Goal: Entertainment & Leisure: Consume media (video, audio)

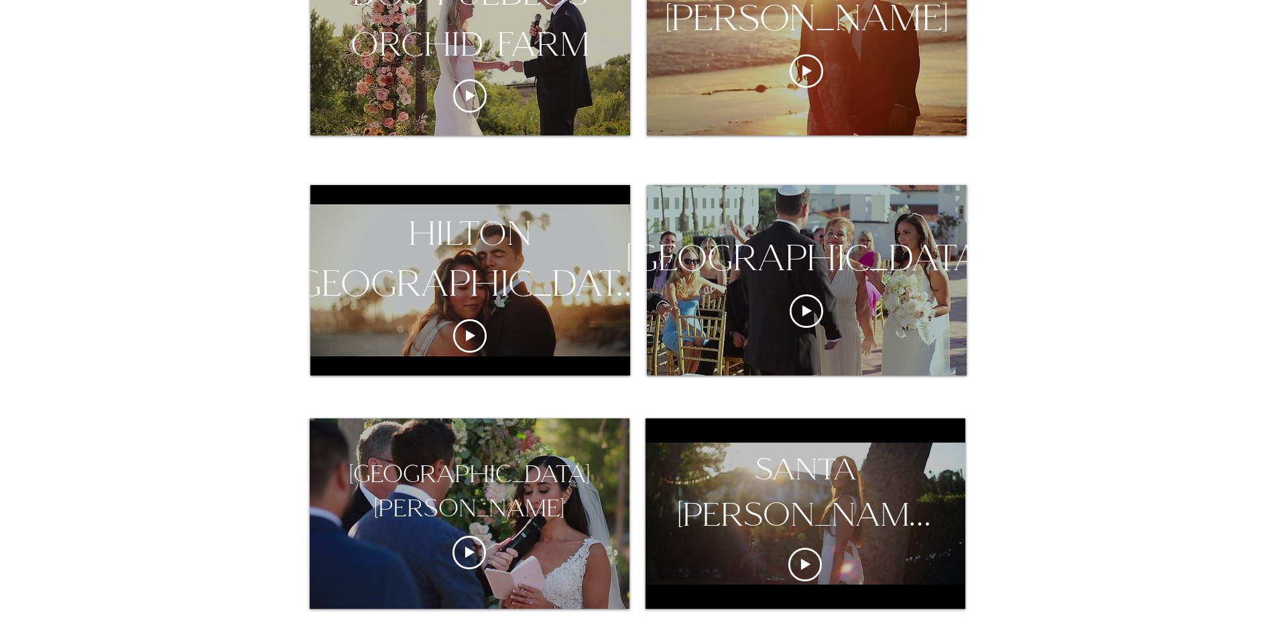
scroll to position [804, 0]
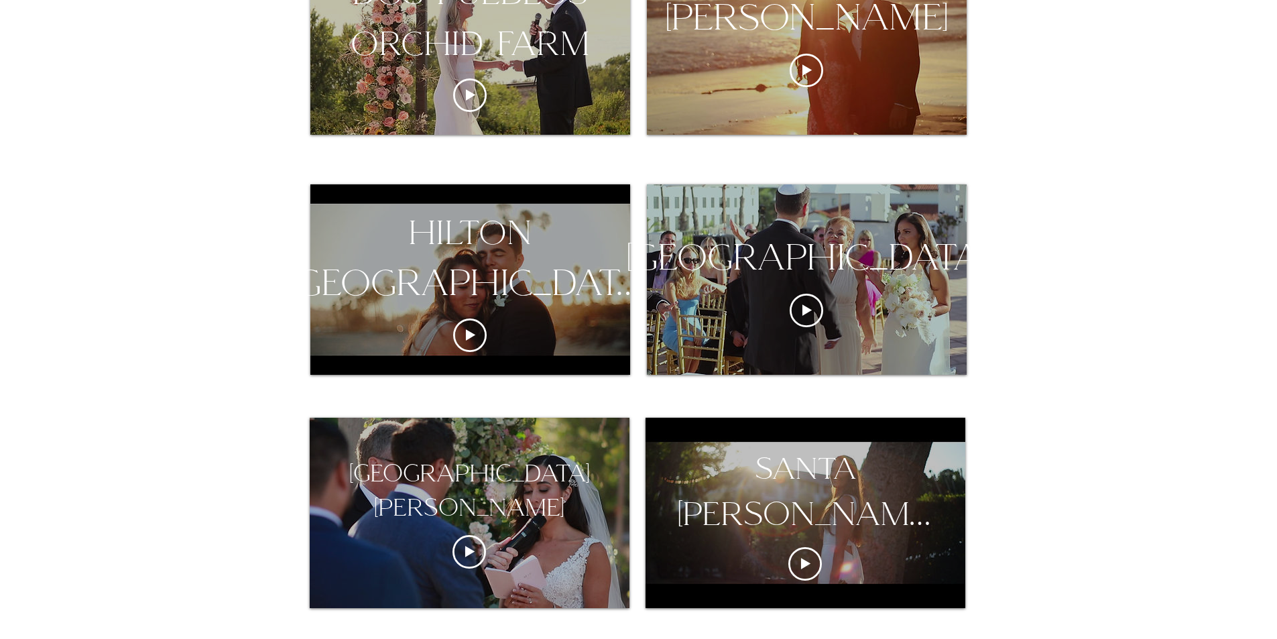
click at [492, 282] on div "hilton [GEOGRAPHIC_DATA][PERSON_NAME]" at bounding box center [470, 257] width 426 height 101
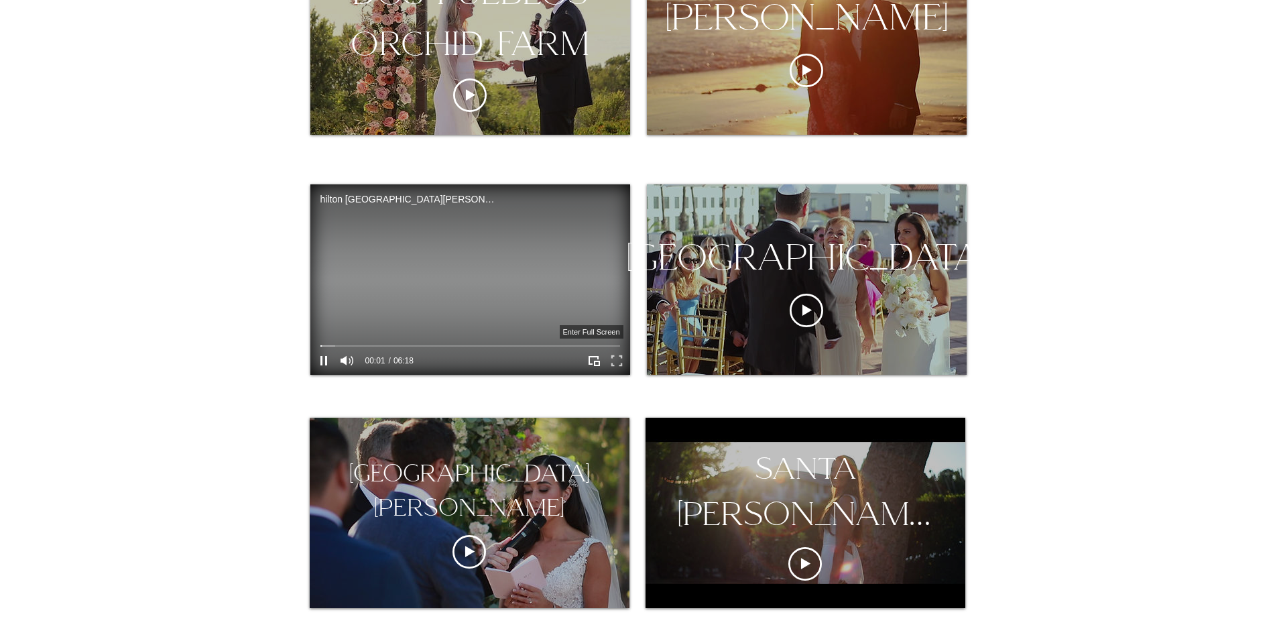
click at [610, 358] on icon "Enter full screen" at bounding box center [616, 361] width 21 height 21
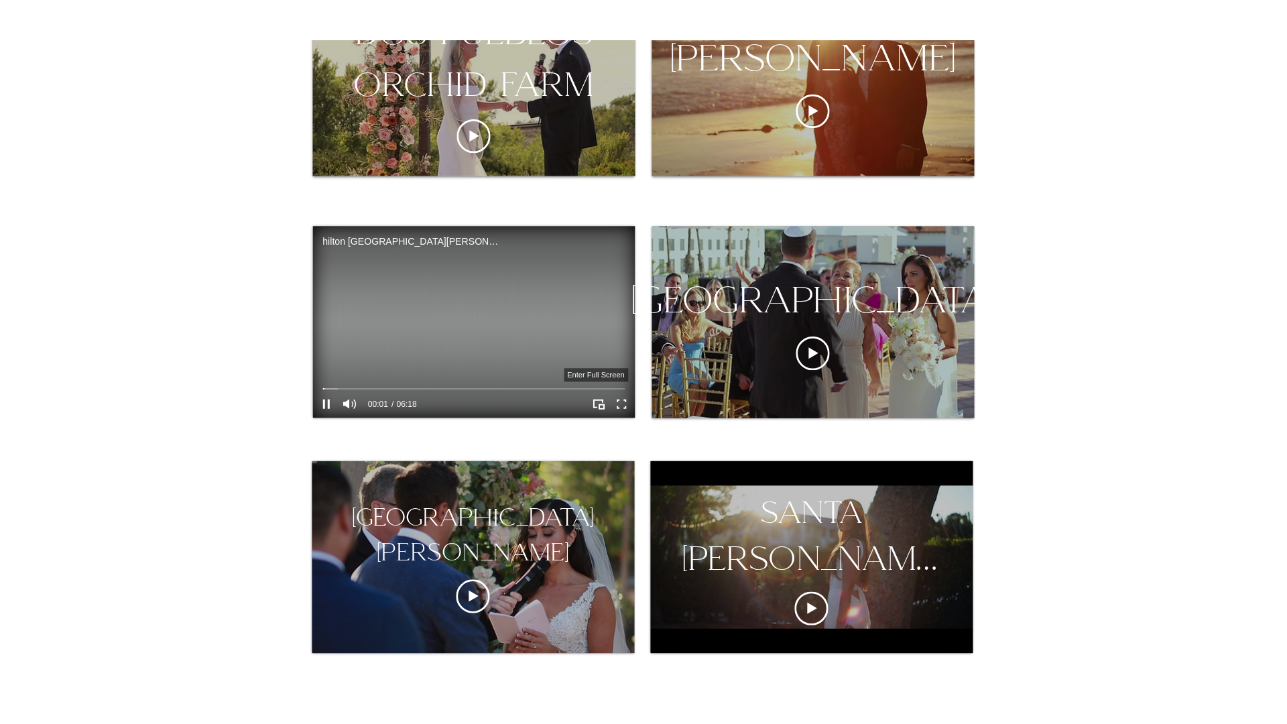
scroll to position [0, 0]
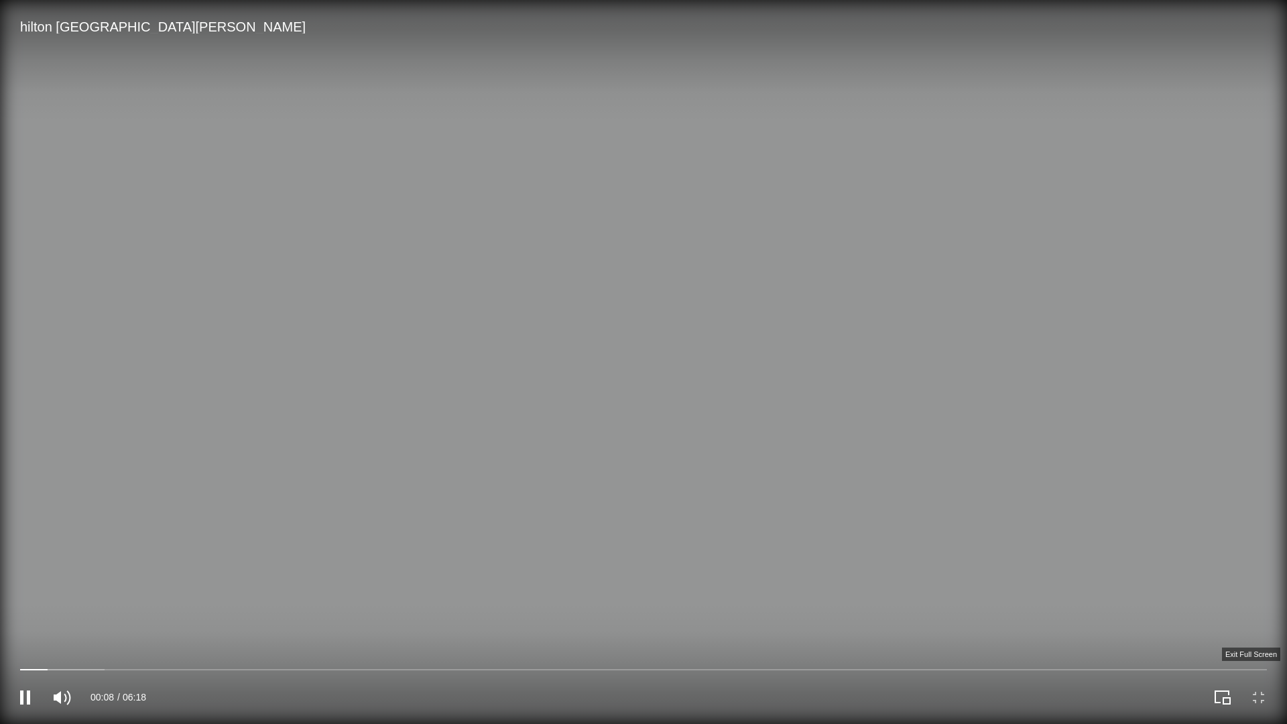
click at [1256, 638] on icon "Exit full screen" at bounding box center [1258, 697] width 19 height 19
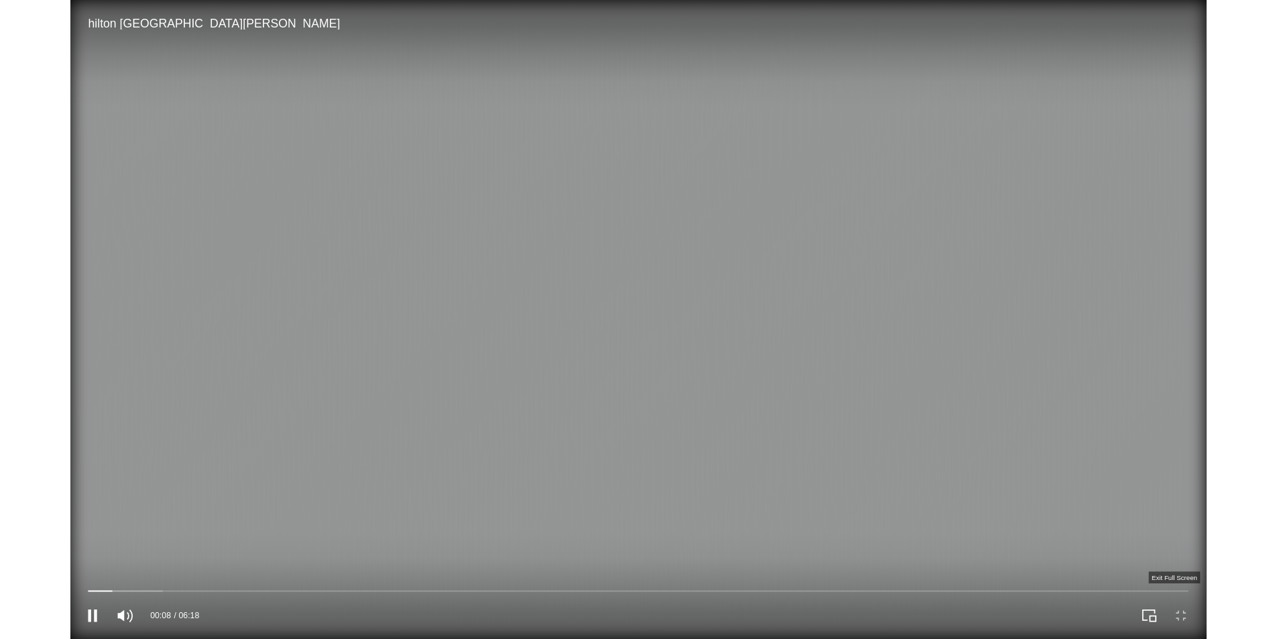
scroll to position [804, 0]
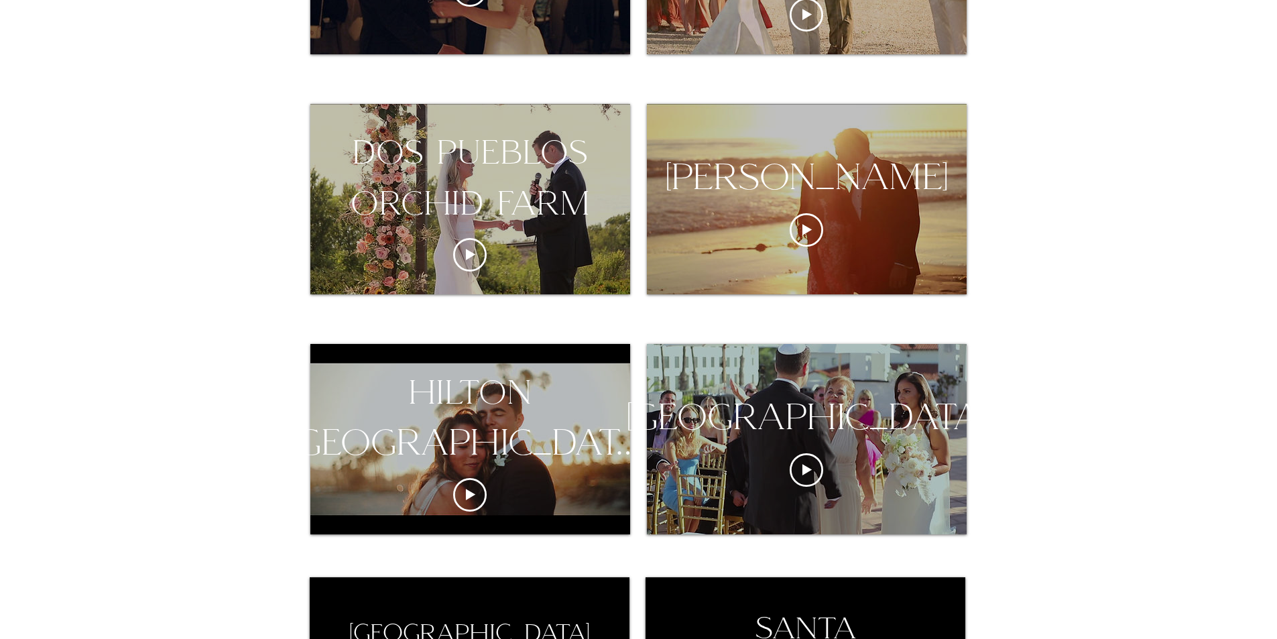
scroll to position [737, 0]
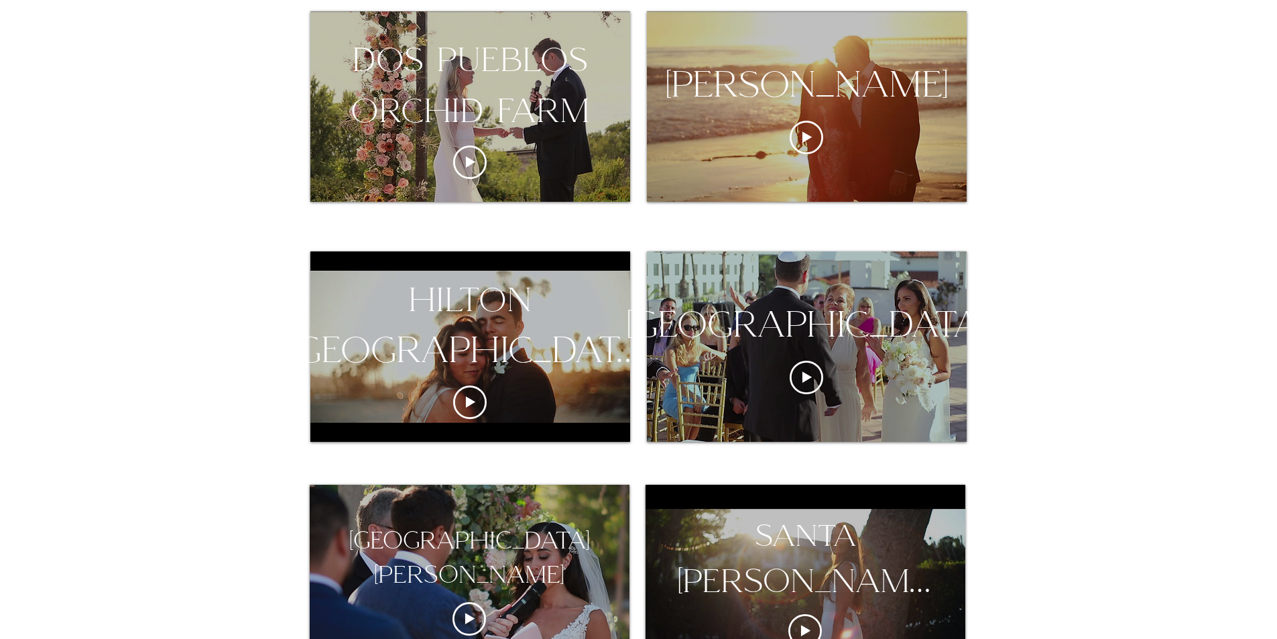
drag, startPoint x: 450, startPoint y: 347, endPoint x: 135, endPoint y: 366, distance: 316.3
click at [135, 366] on div at bounding box center [638, 576] width 1277 height 2098
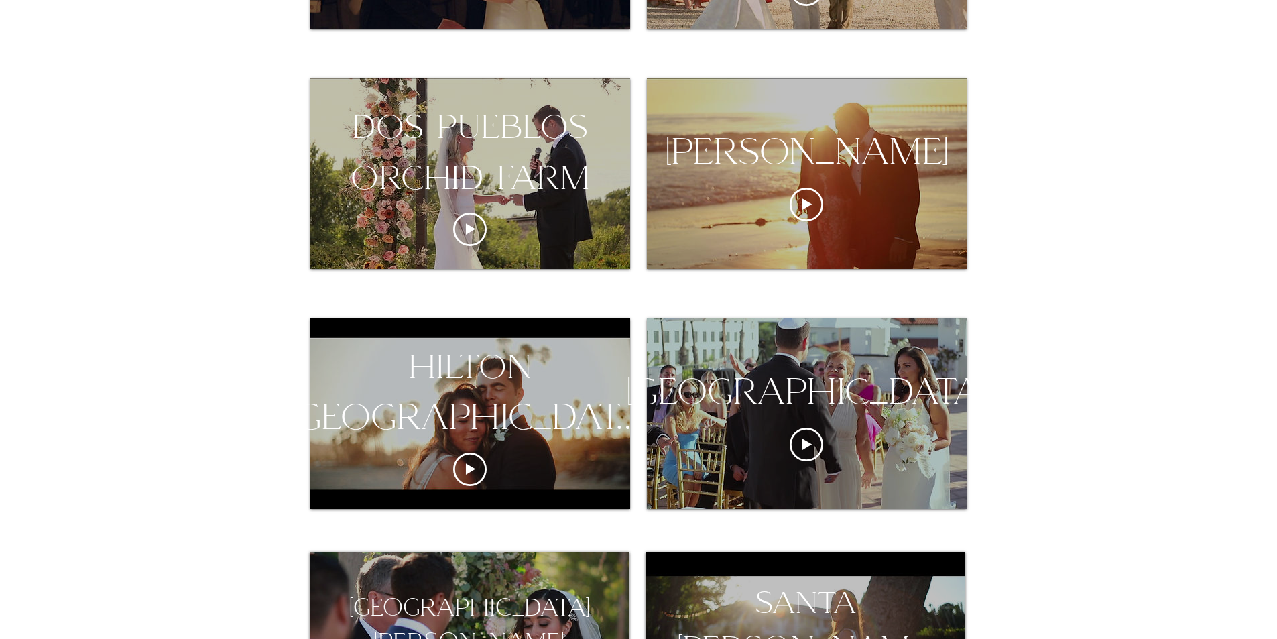
scroll to position [871, 0]
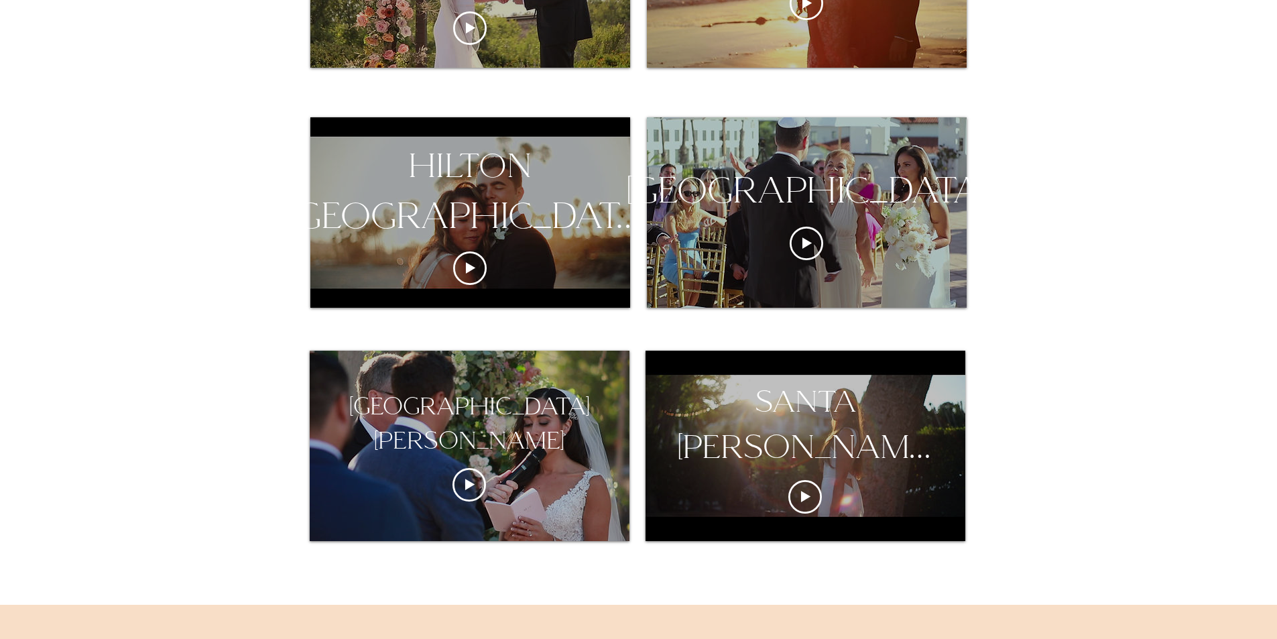
click at [533, 210] on div "hilton [GEOGRAPHIC_DATA][PERSON_NAME]" at bounding box center [470, 190] width 426 height 101
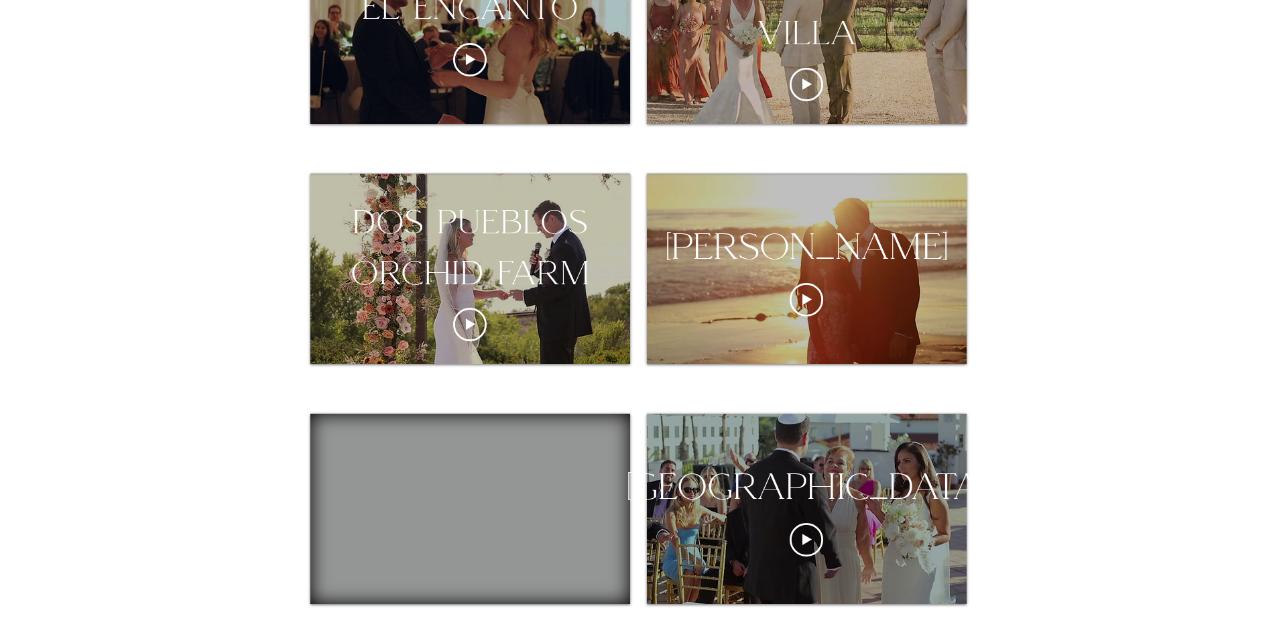
scroll to position [670, 0]
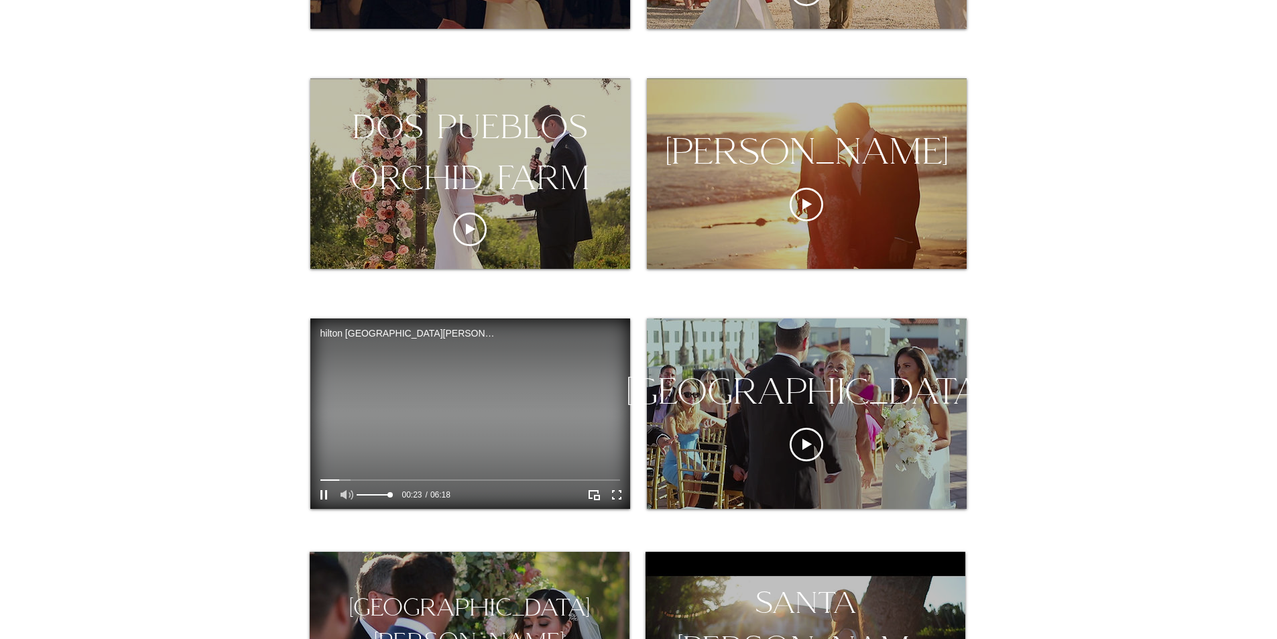
drag, startPoint x: 324, startPoint y: 501, endPoint x: 338, endPoint y: 492, distance: 16.4
click at [324, 501] on icon "Pause" at bounding box center [323, 494] width 17 height 17
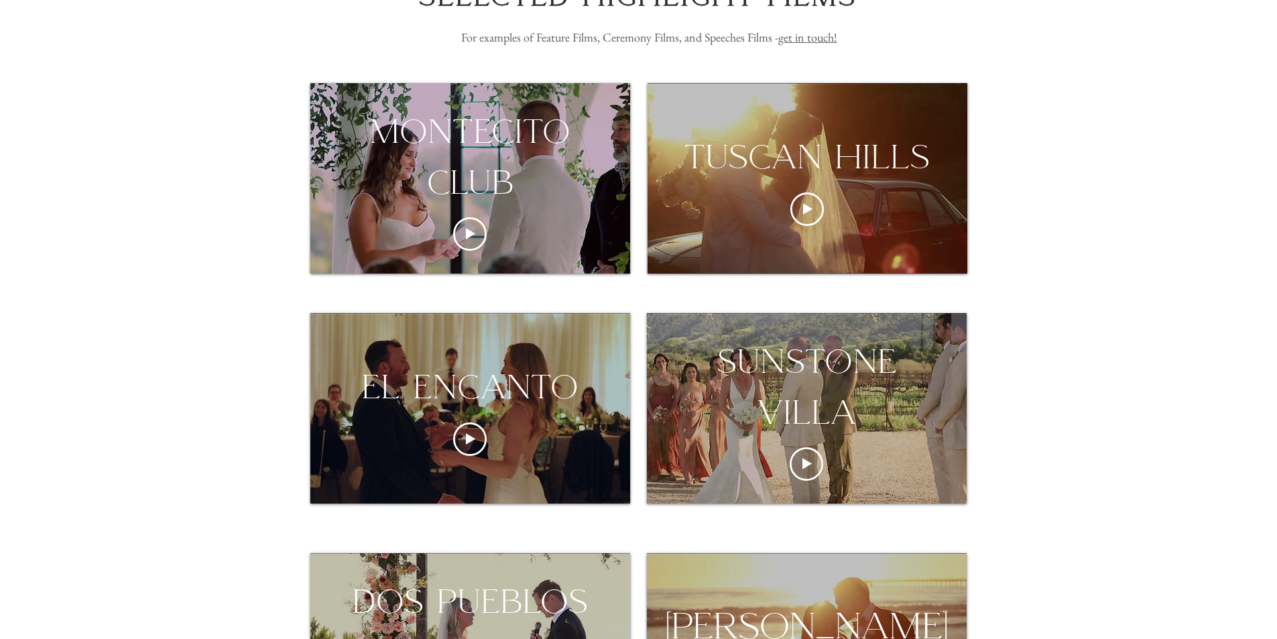
scroll to position [201, 0]
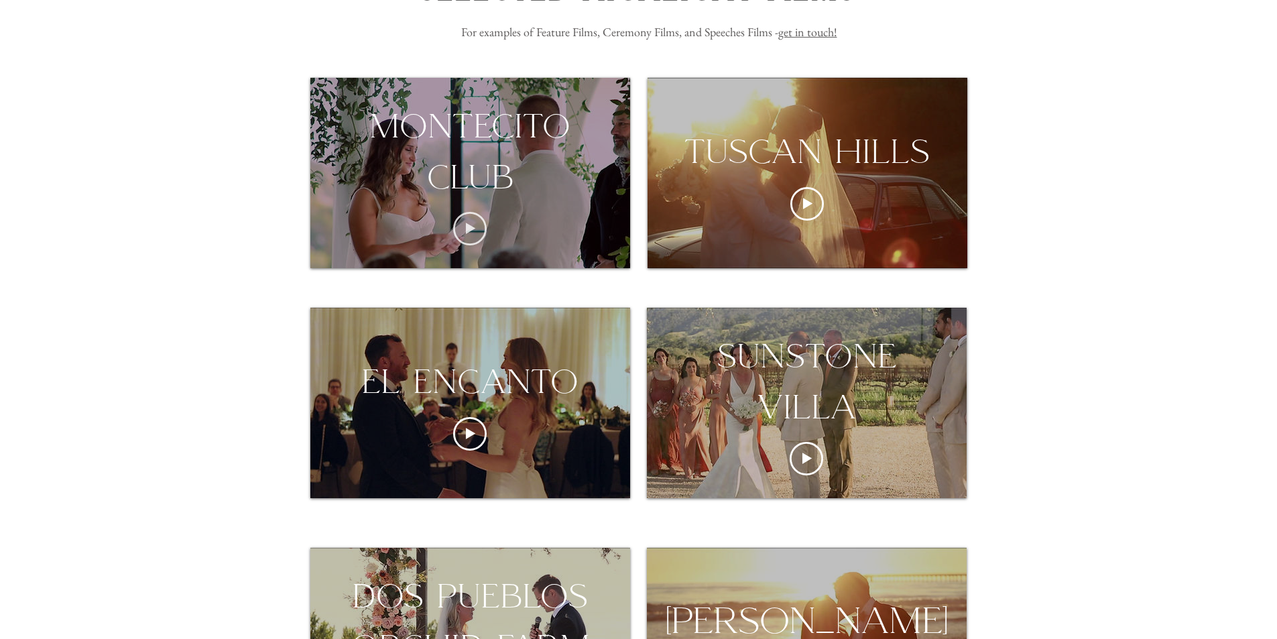
click at [479, 221] on icon "Play video" at bounding box center [470, 229] width 34 height 34
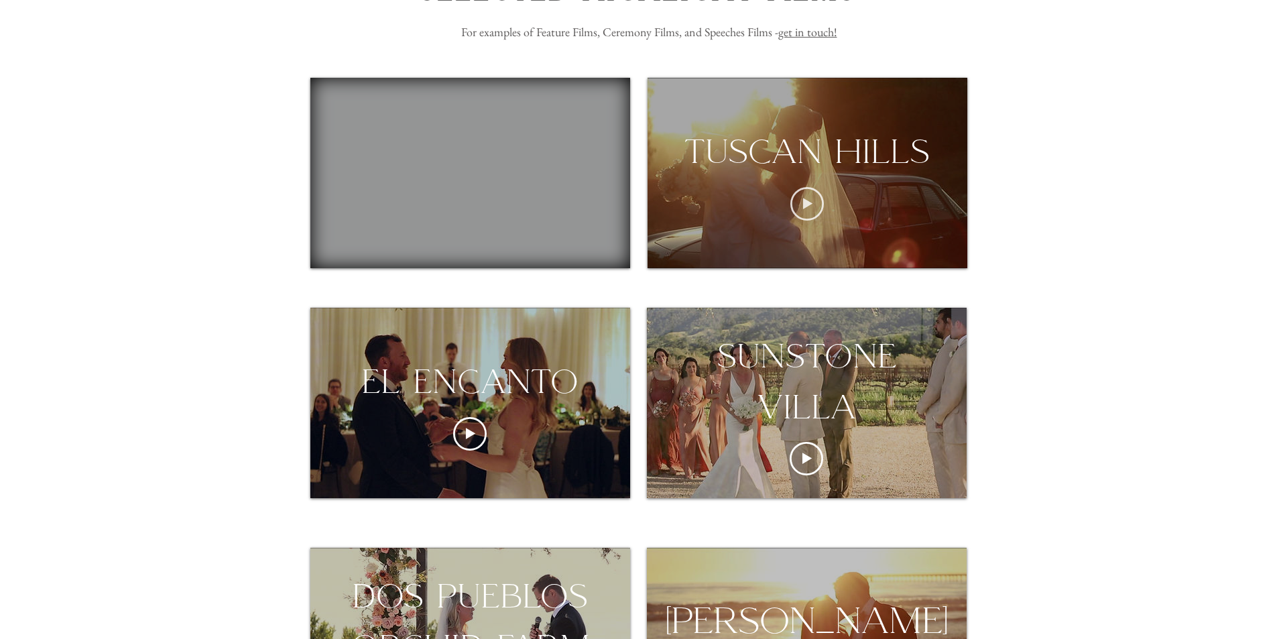
click at [815, 206] on icon "Play video" at bounding box center [807, 204] width 34 height 34
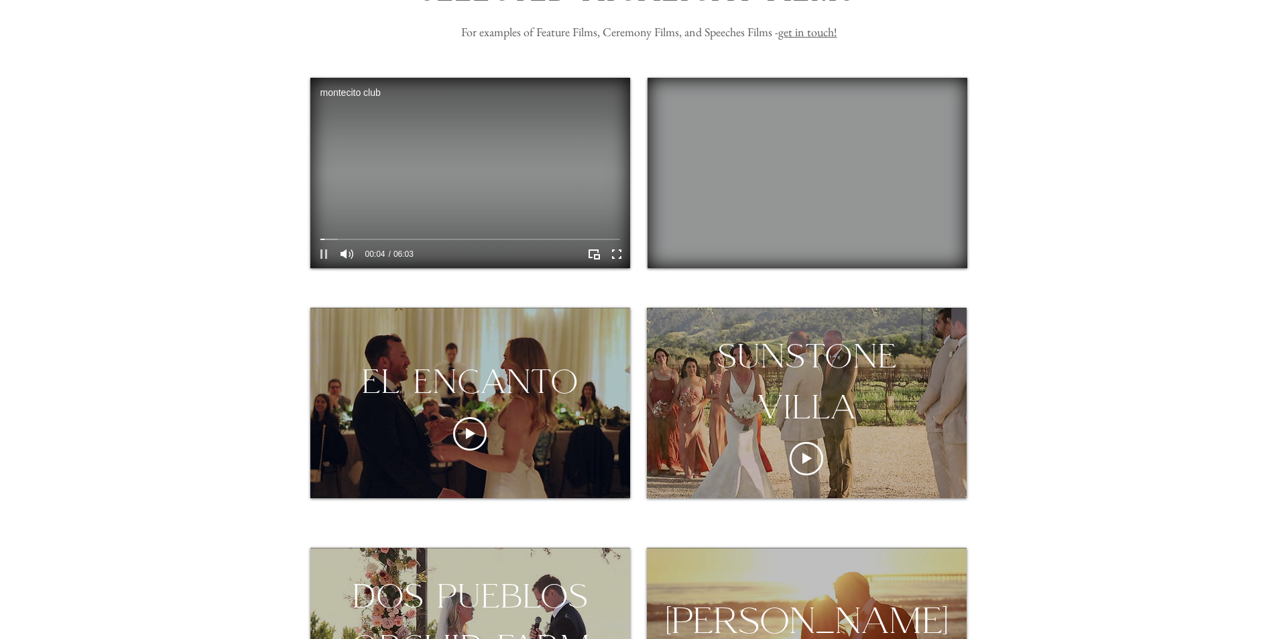
click at [324, 252] on icon "Pause" at bounding box center [323, 253] width 17 height 17
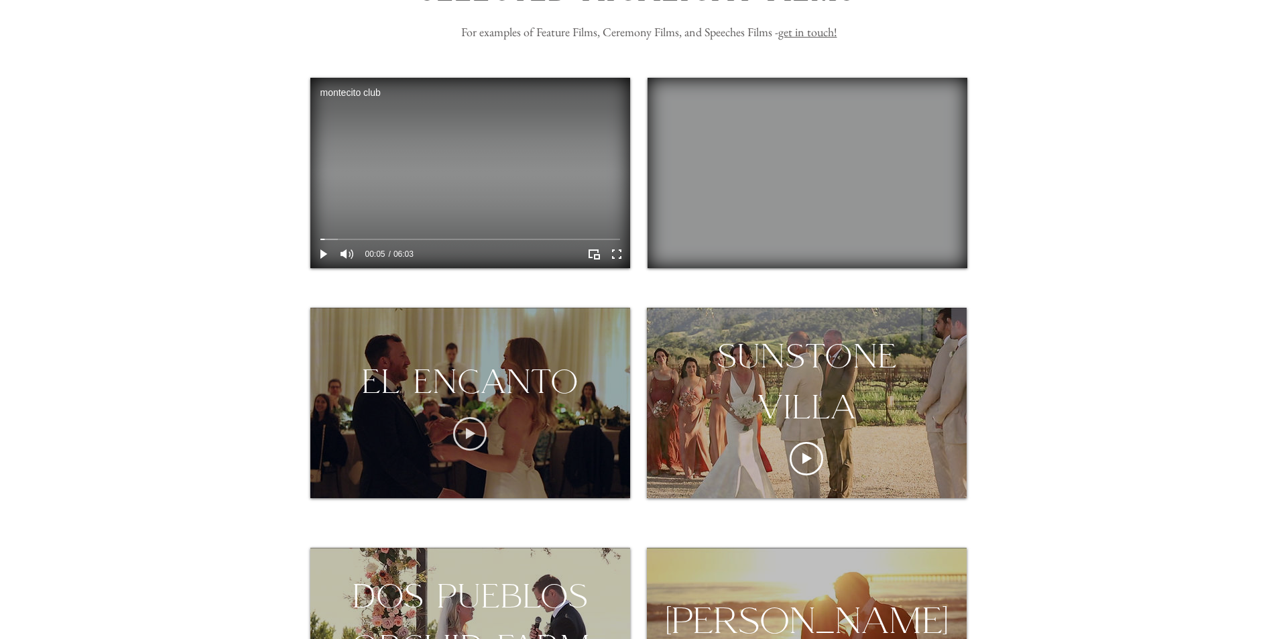
click at [456, 426] on circle "Play video" at bounding box center [470, 434] width 32 height 32
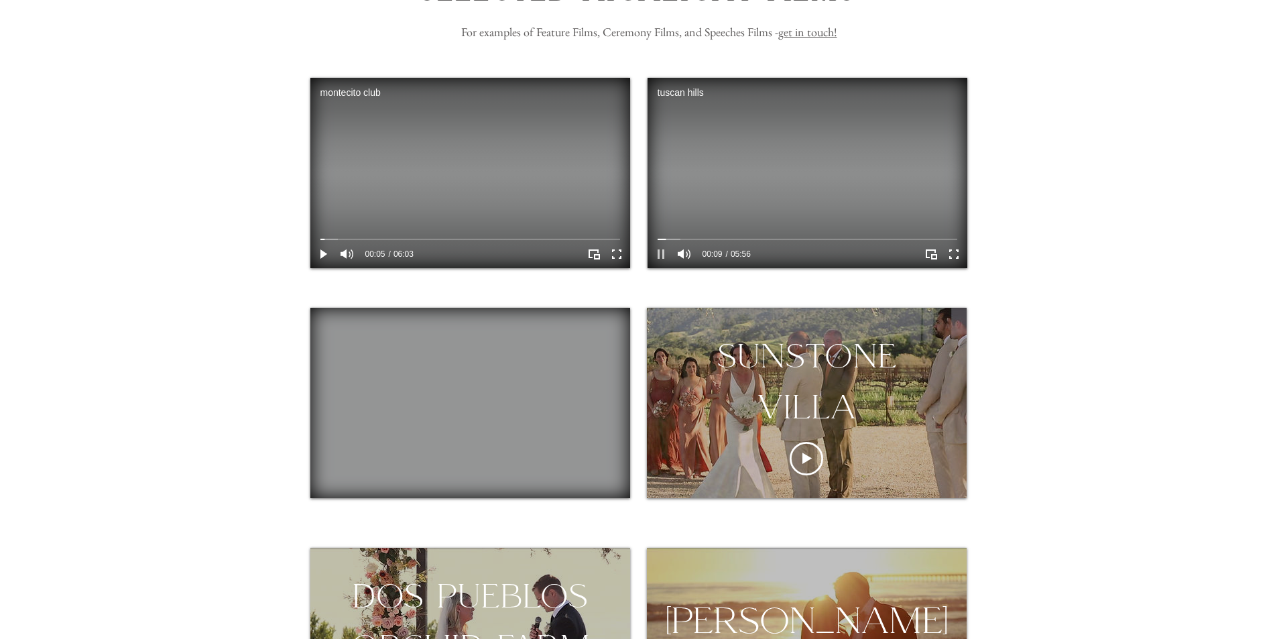
click at [660, 255] on icon "Pause" at bounding box center [660, 253] width 17 height 17
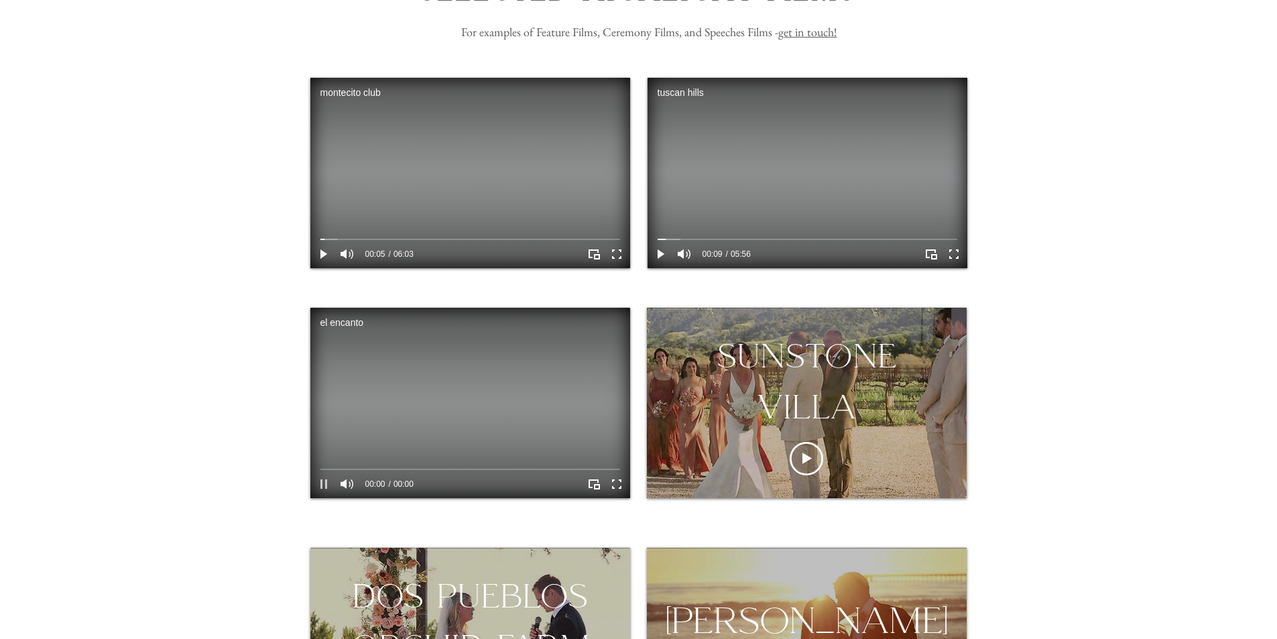
click at [322, 485] on icon "Pause" at bounding box center [323, 483] width 7 height 9
click at [325, 485] on icon "Pause" at bounding box center [323, 483] width 7 height 9
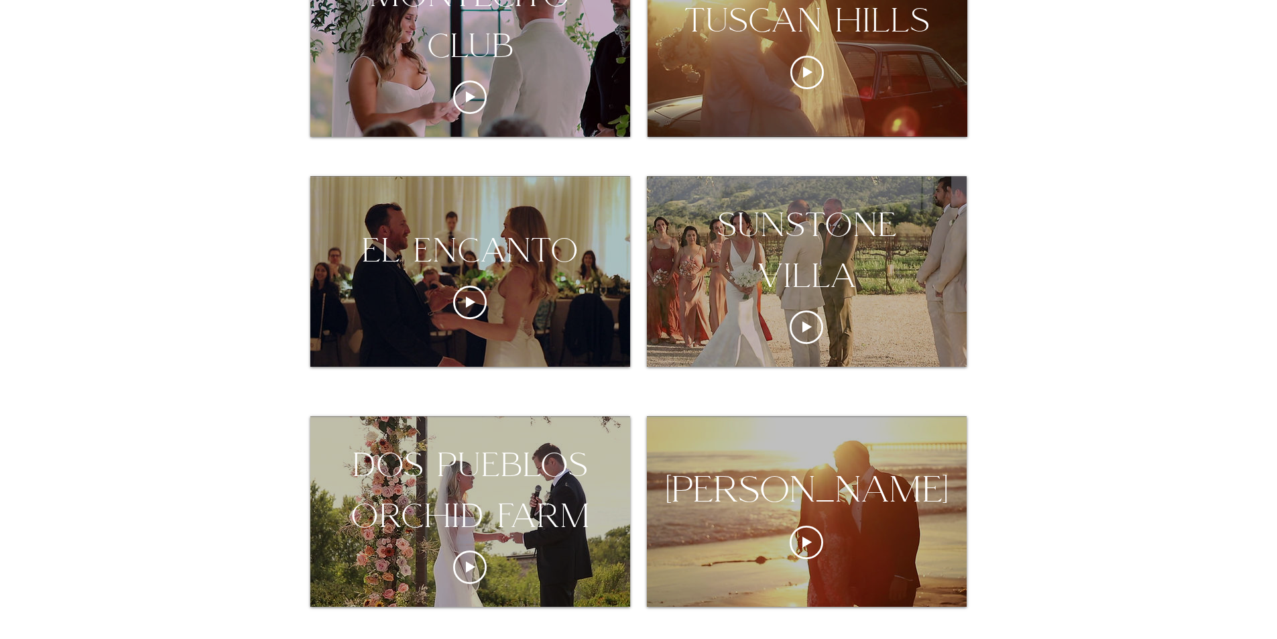
scroll to position [201, 0]
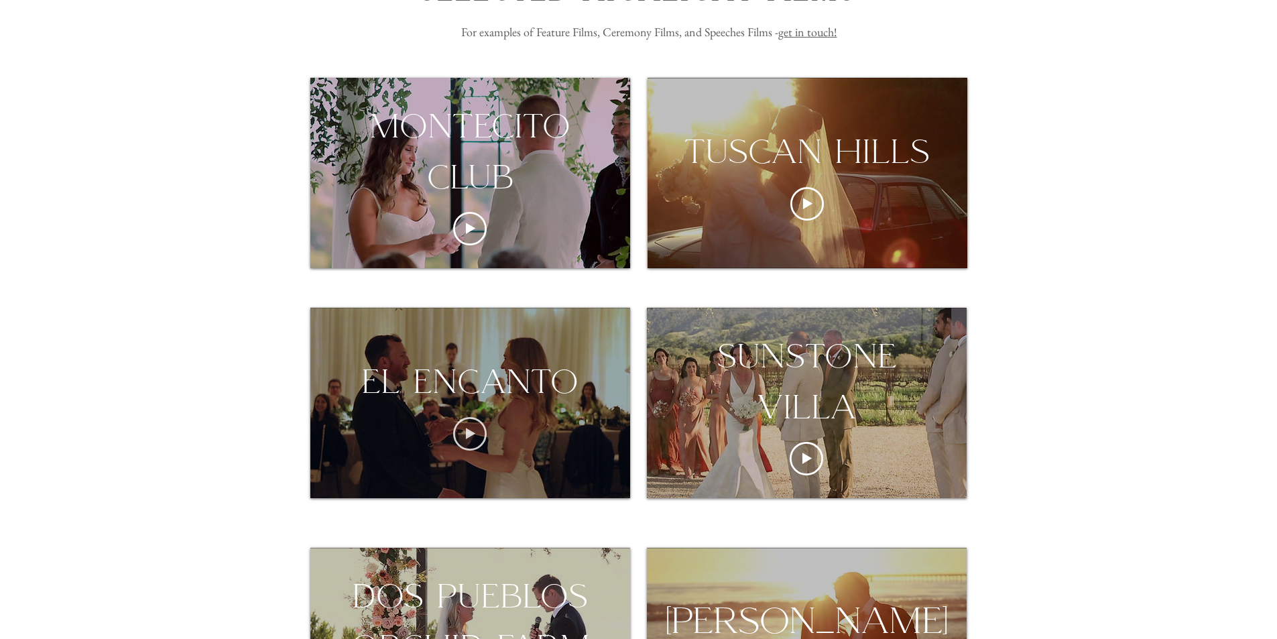
click at [482, 429] on icon "Play video" at bounding box center [470, 434] width 34 height 34
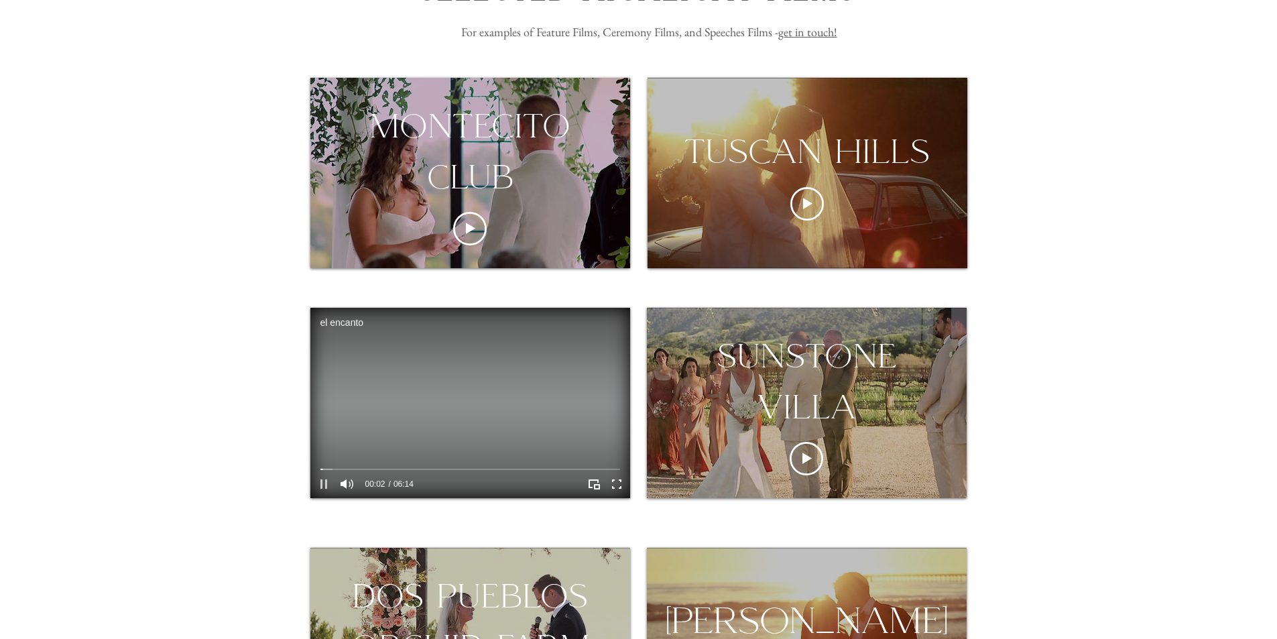
click at [318, 488] on icon "Pause" at bounding box center [323, 483] width 17 height 17
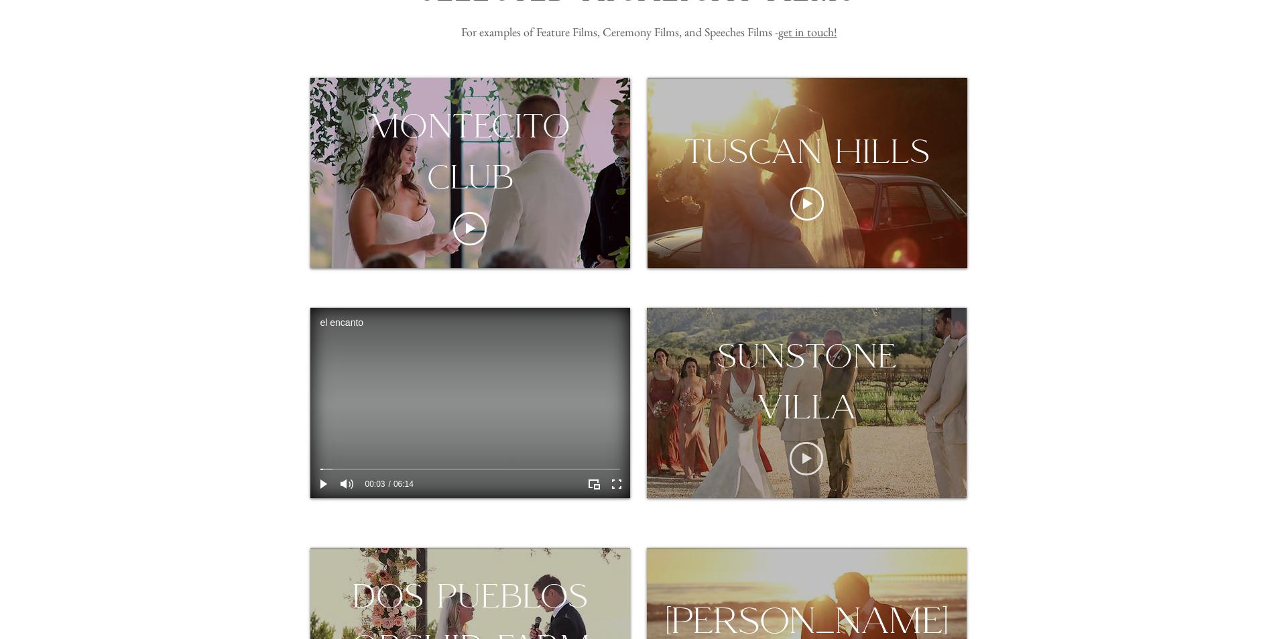
click at [804, 455] on icon "Play video" at bounding box center [806, 458] width 9 height 11
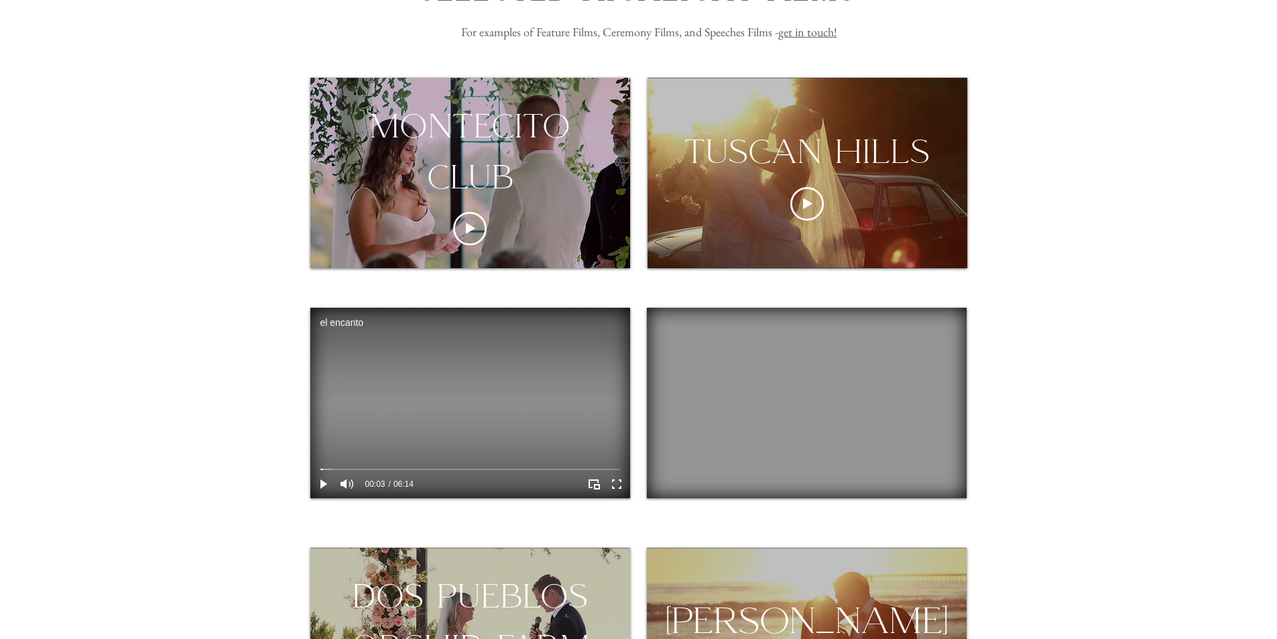
scroll to position [402, 0]
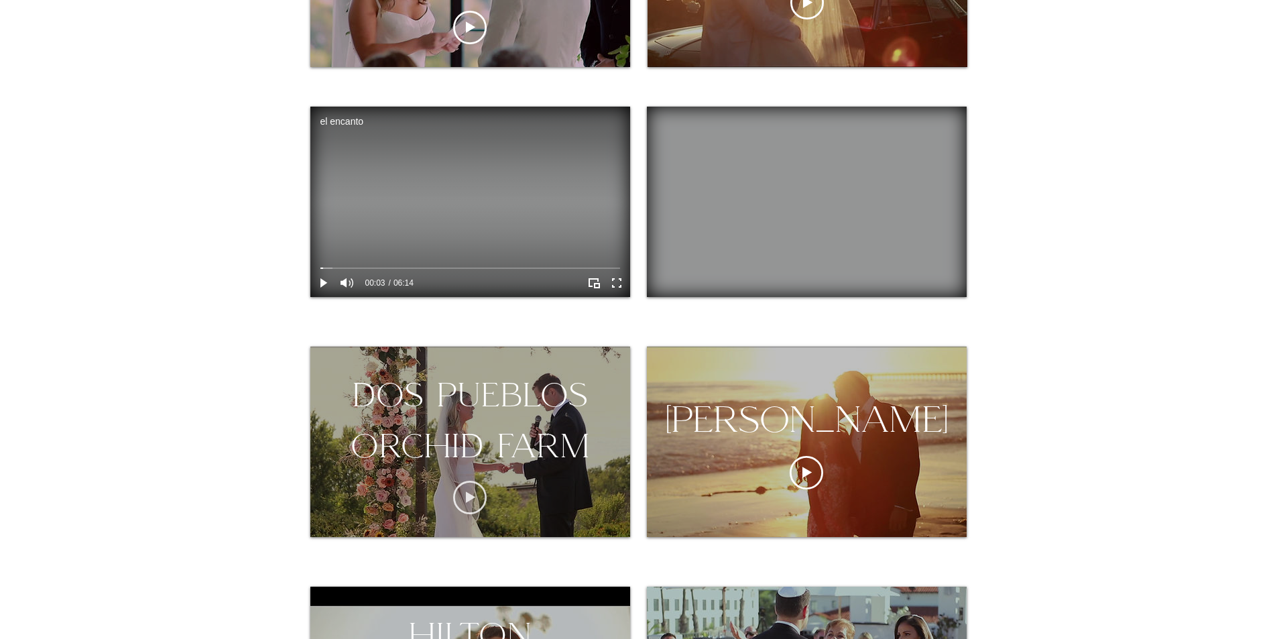
click at [476, 494] on icon "Play video" at bounding box center [470, 498] width 34 height 34
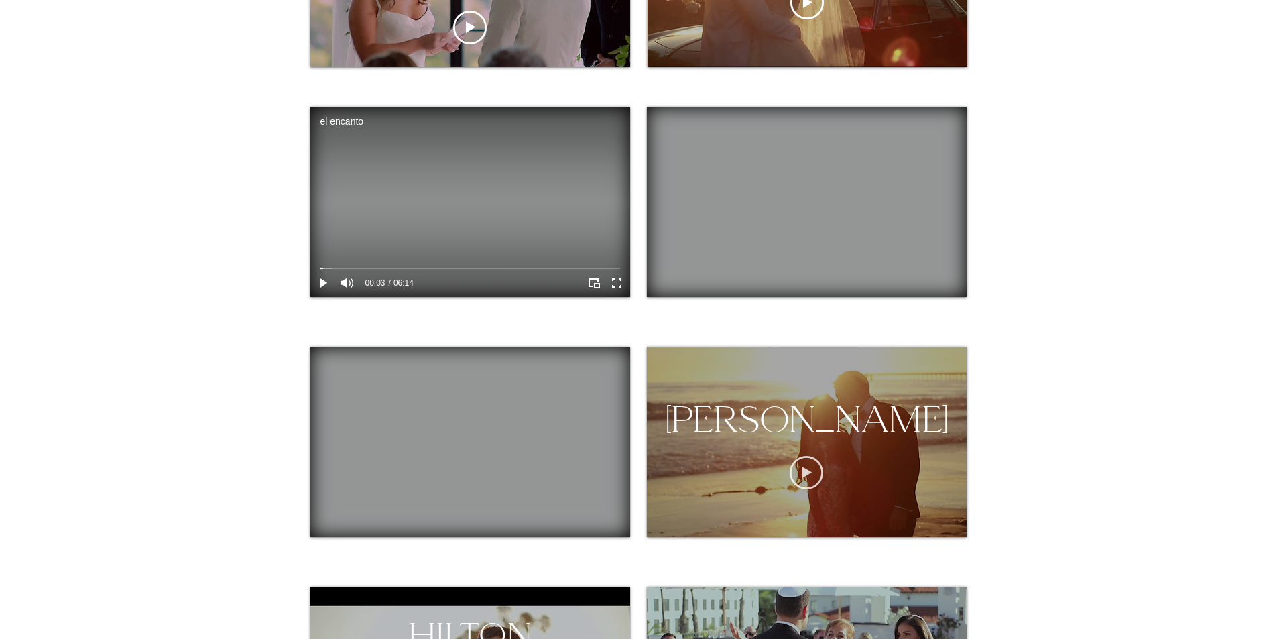
click at [807, 489] on icon "Play video" at bounding box center [807, 473] width 34 height 34
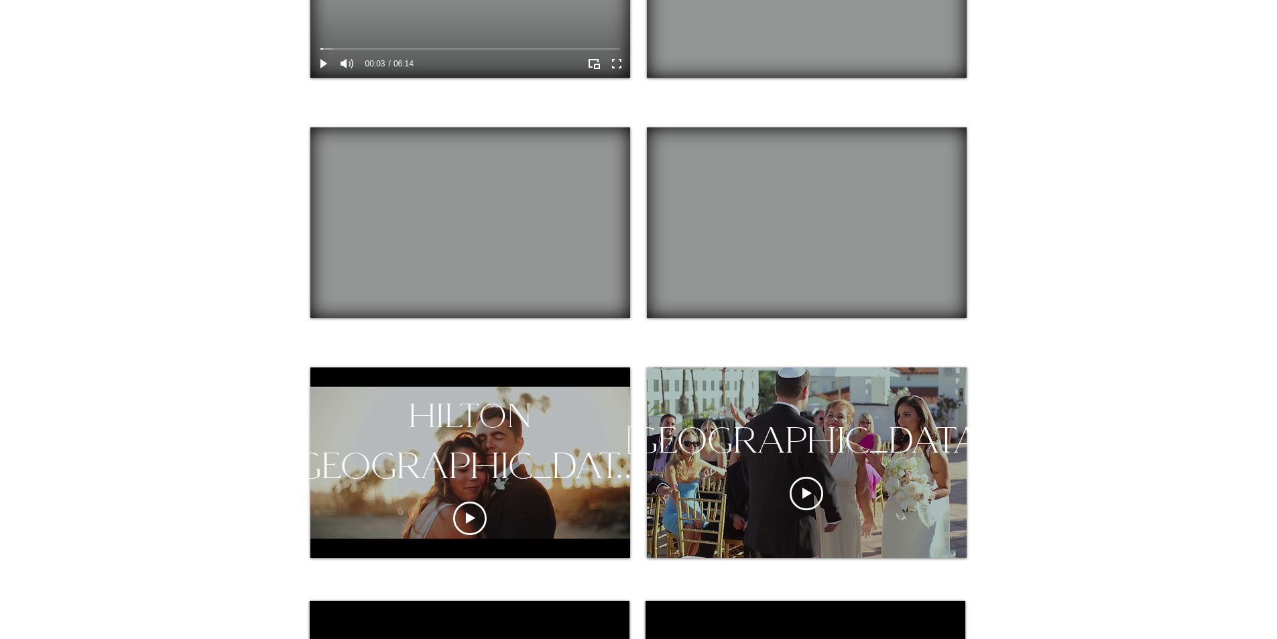
scroll to position [737, 0]
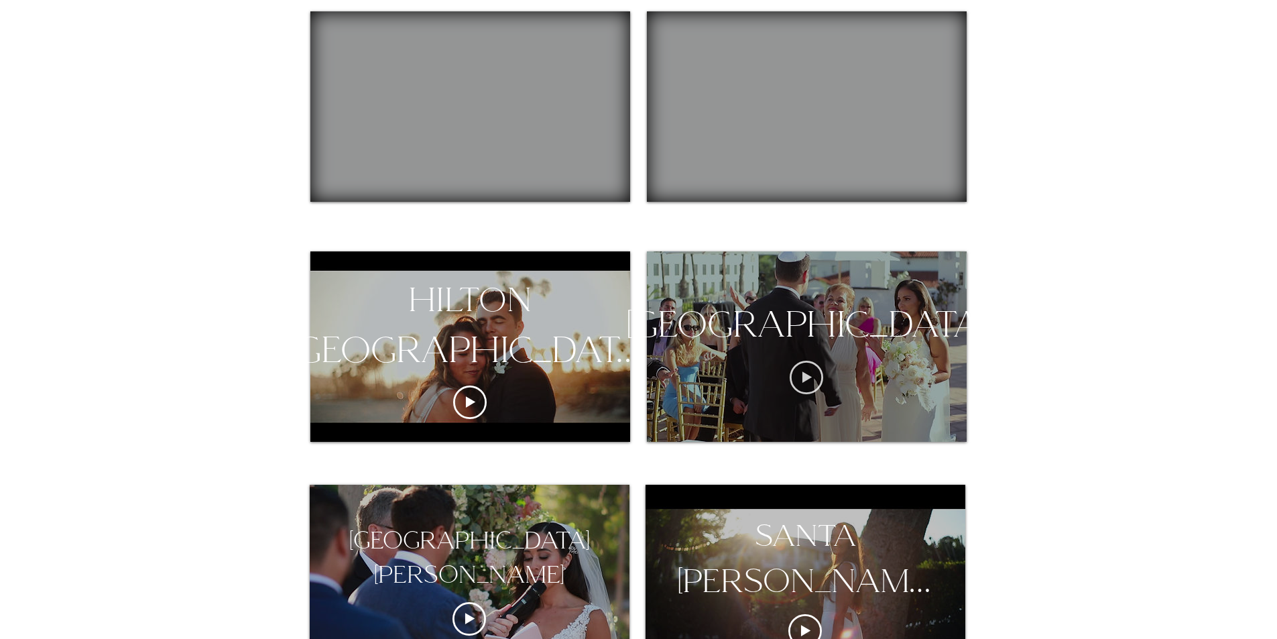
click at [794, 394] on icon "Play video" at bounding box center [807, 378] width 34 height 34
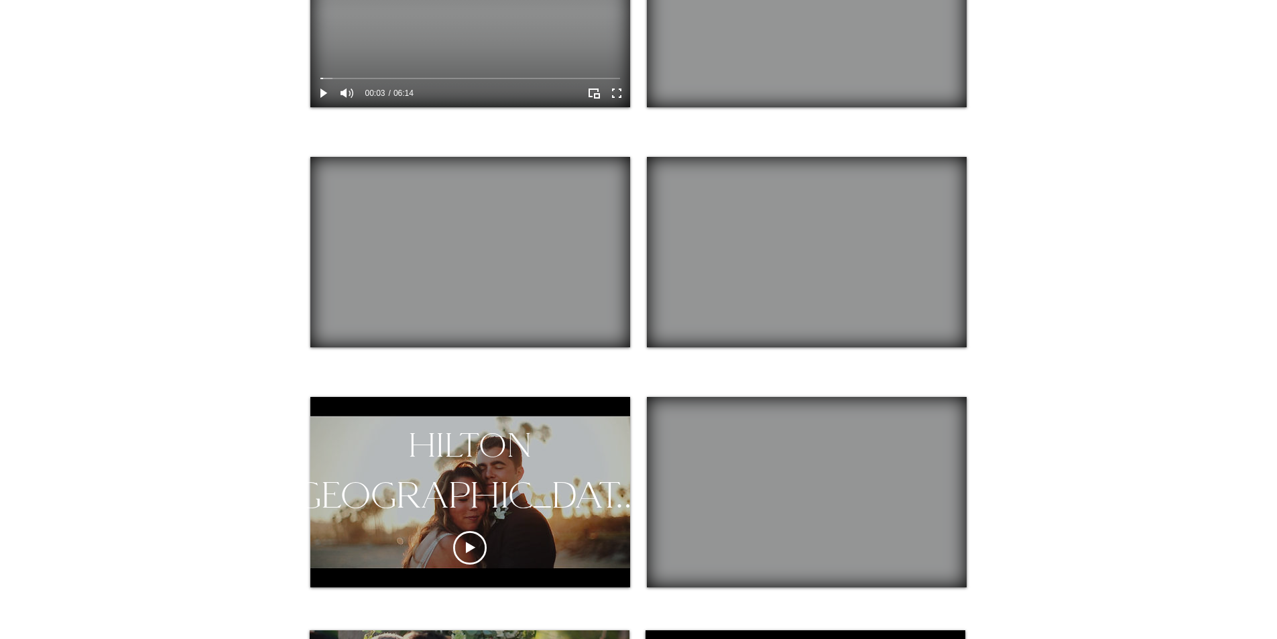
scroll to position [536, 0]
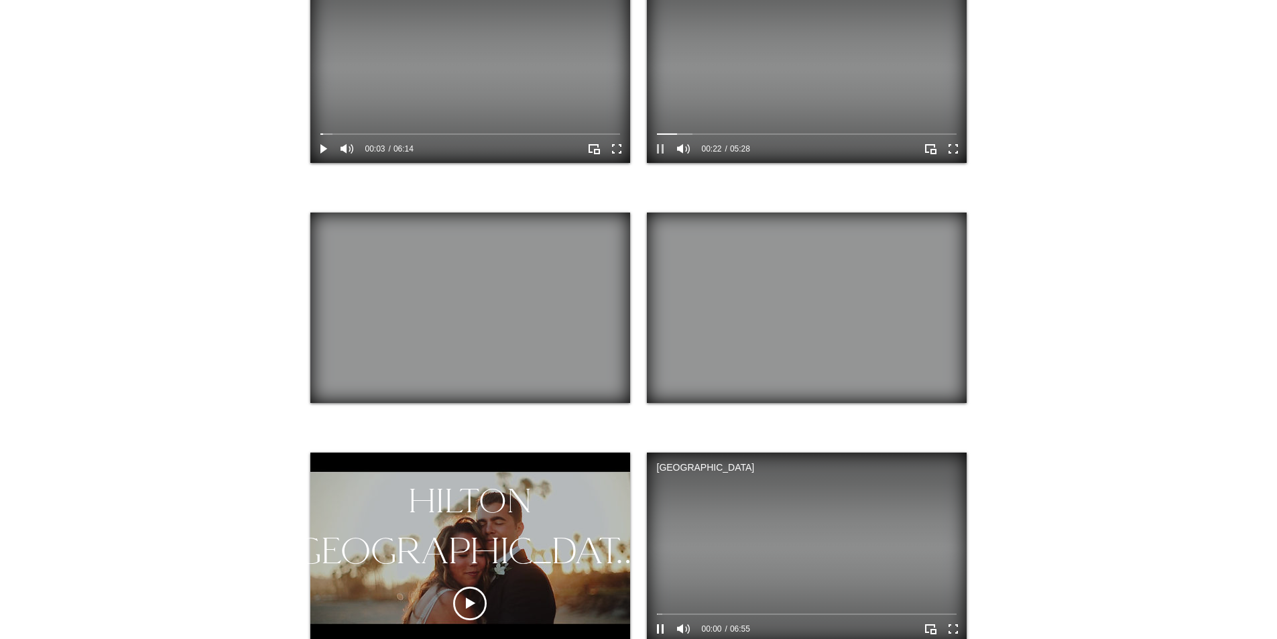
click at [659, 149] on icon "Pause" at bounding box center [660, 148] width 17 height 17
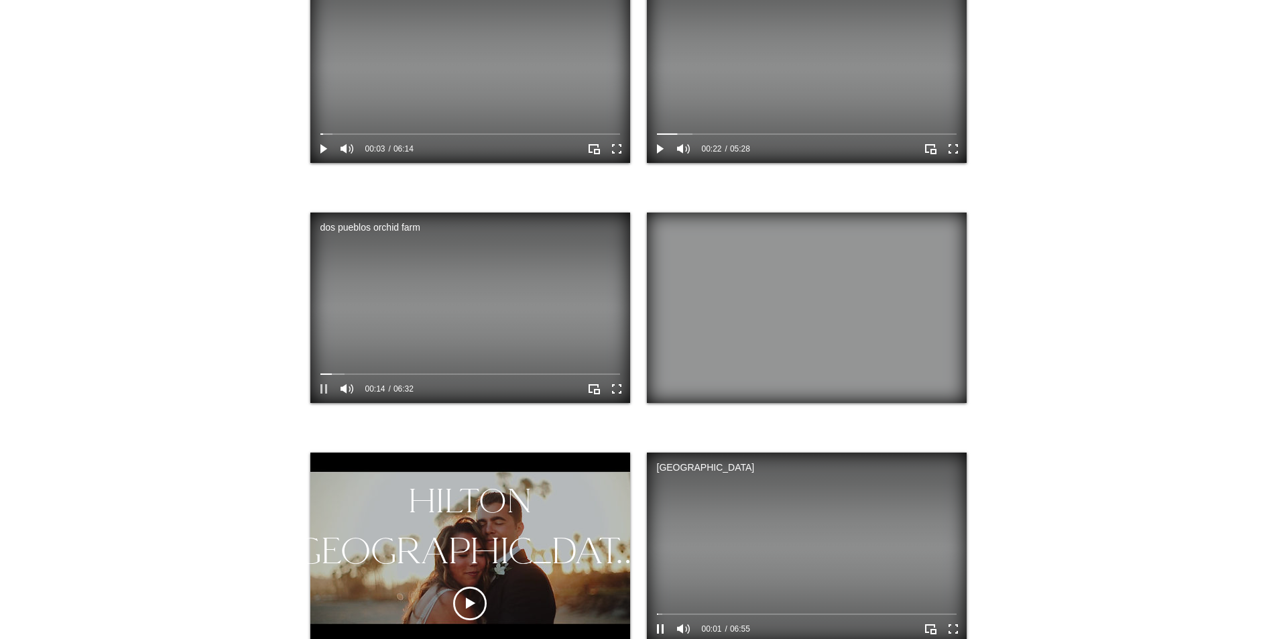
click at [324, 390] on icon "Pause" at bounding box center [323, 388] width 17 height 17
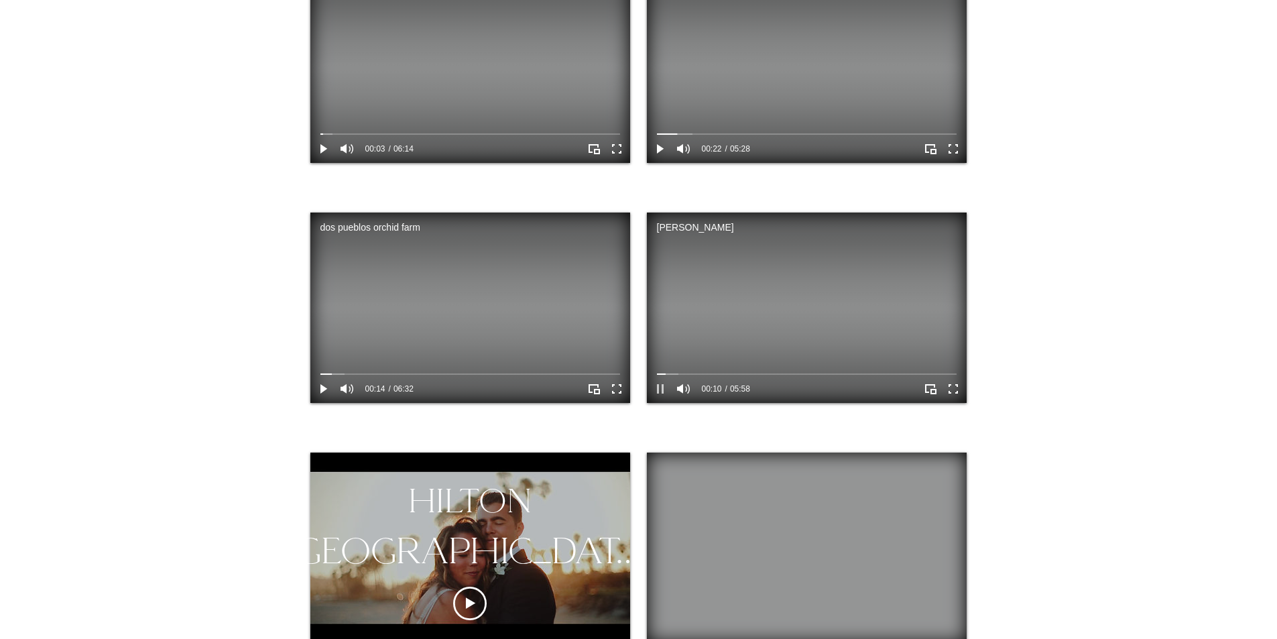
click at [662, 393] on icon "Pause" at bounding box center [660, 388] width 17 height 17
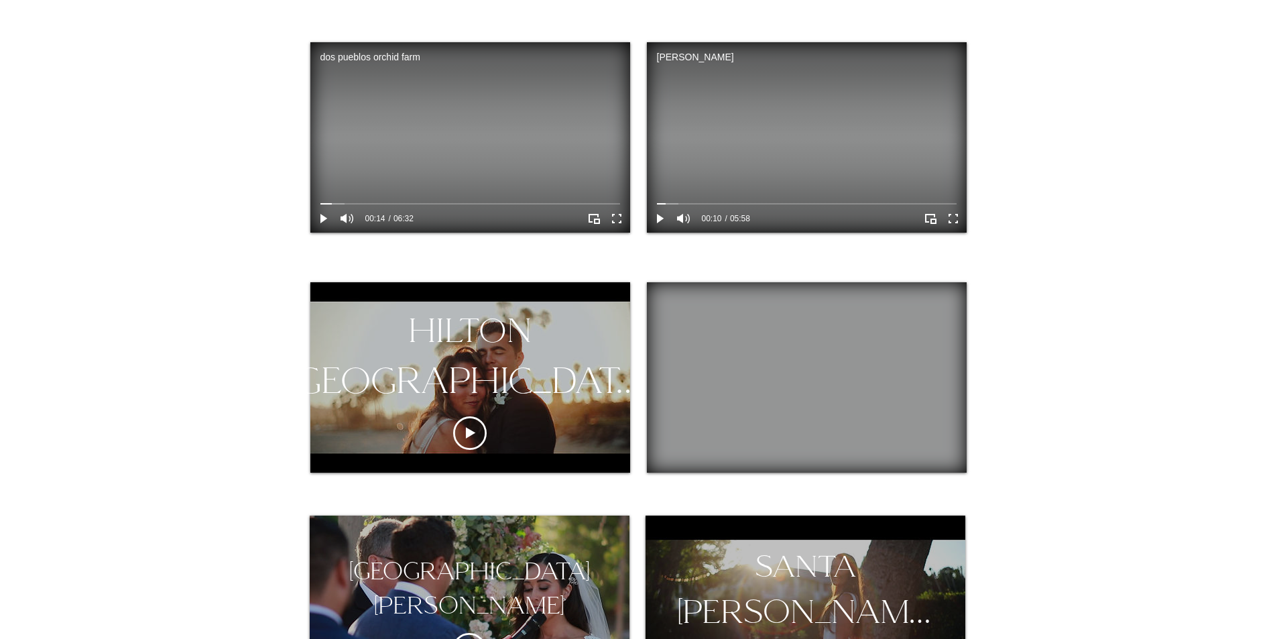
scroll to position [804, 0]
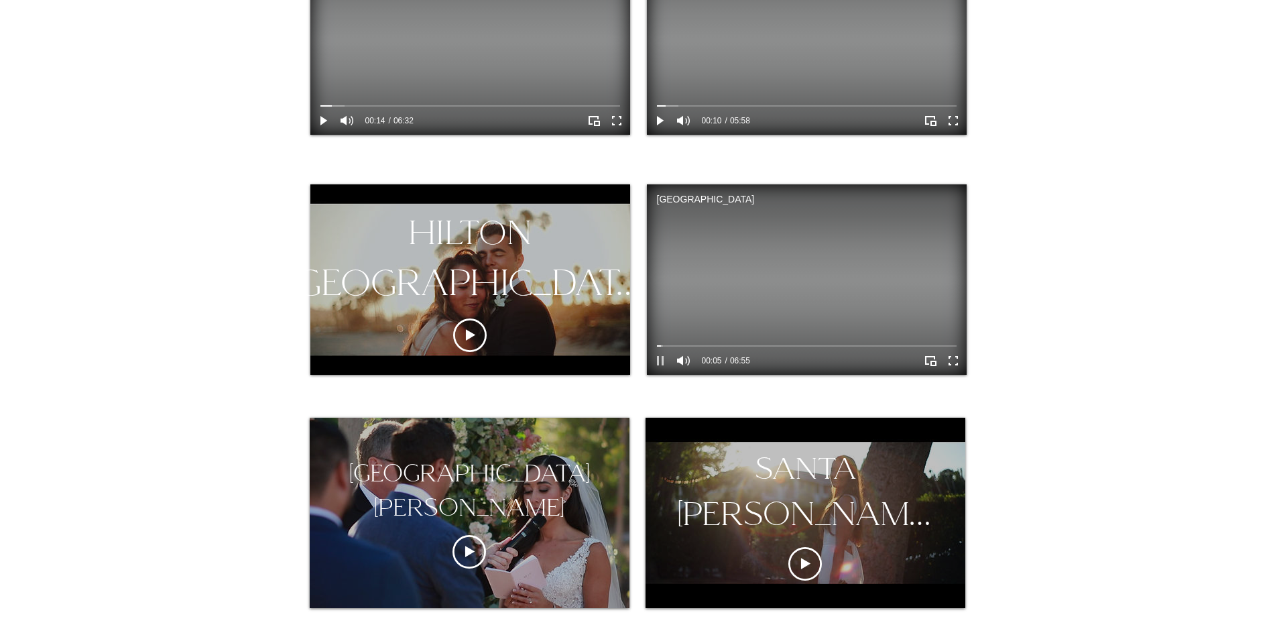
click at [662, 360] on icon "Pause" at bounding box center [660, 360] width 7 height 9
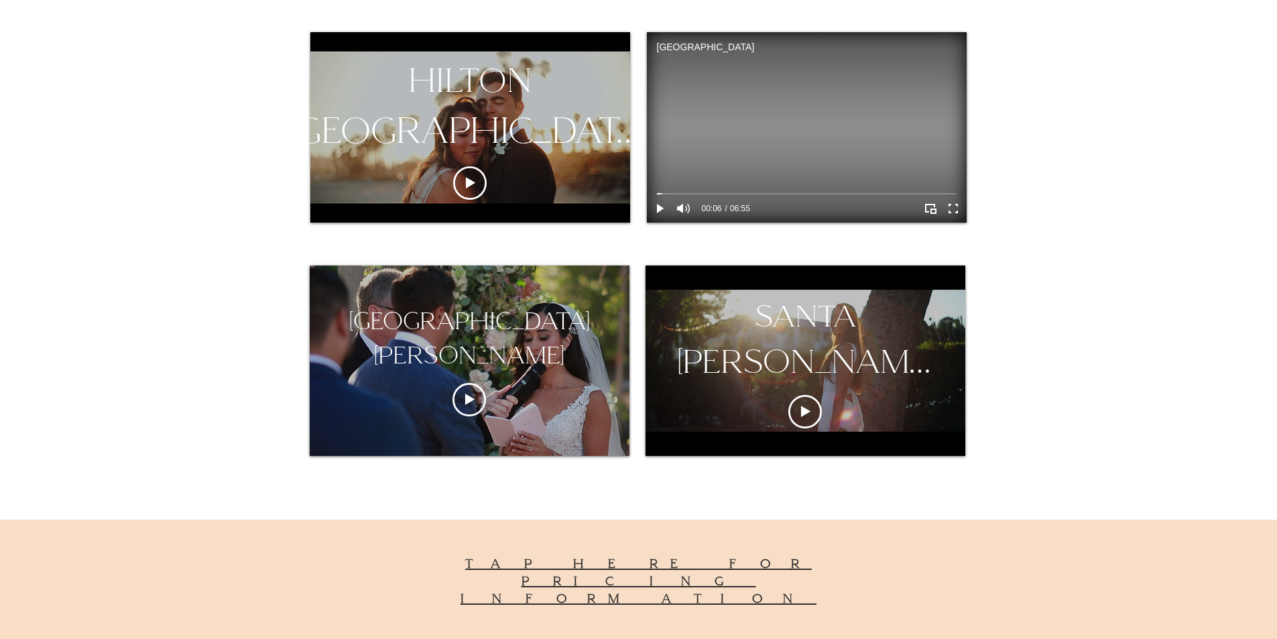
scroll to position [1073, 0]
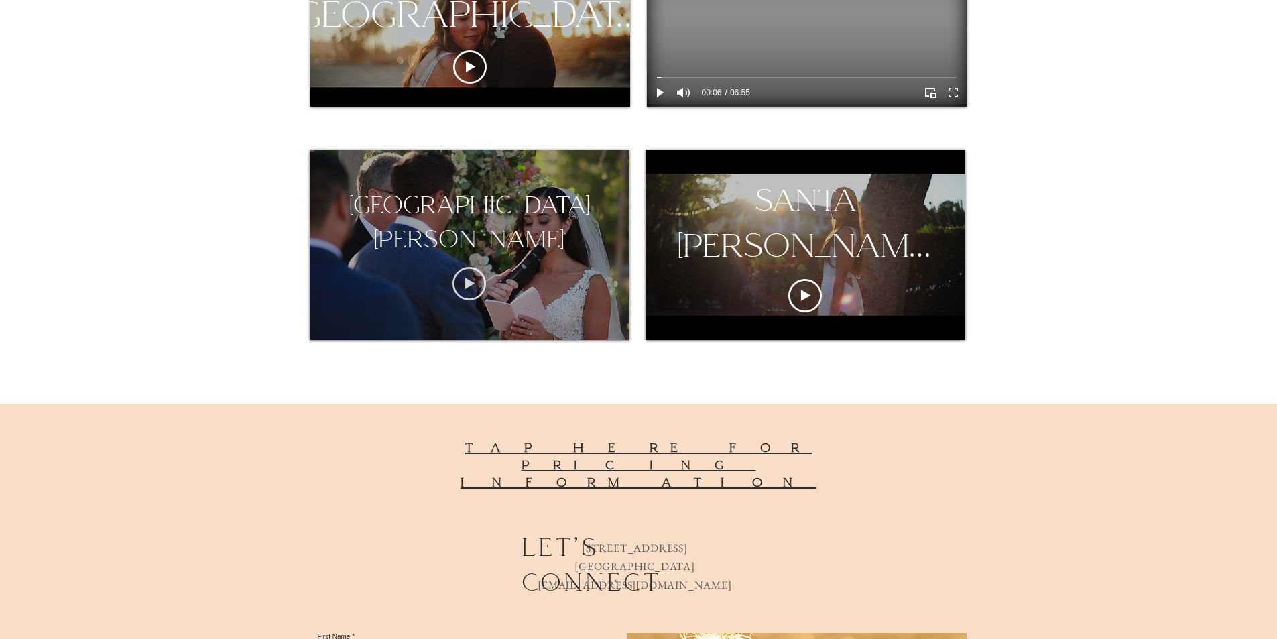
click at [455, 276] on circle "Play video" at bounding box center [469, 283] width 32 height 32
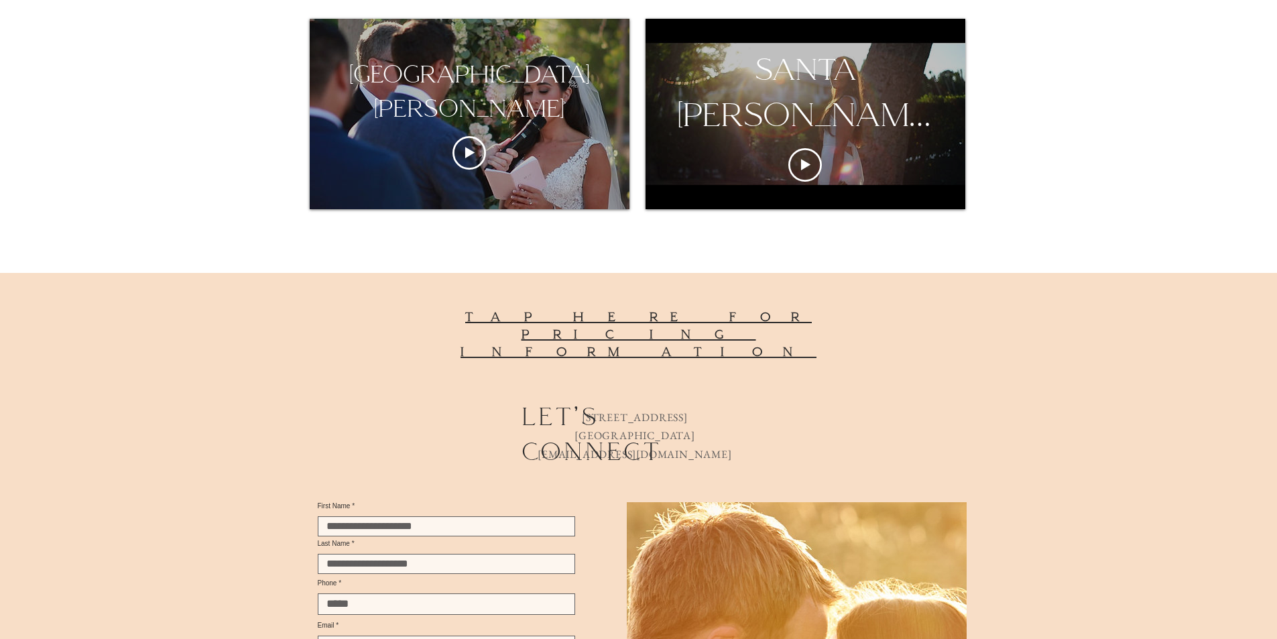
scroll to position [1073, 0]
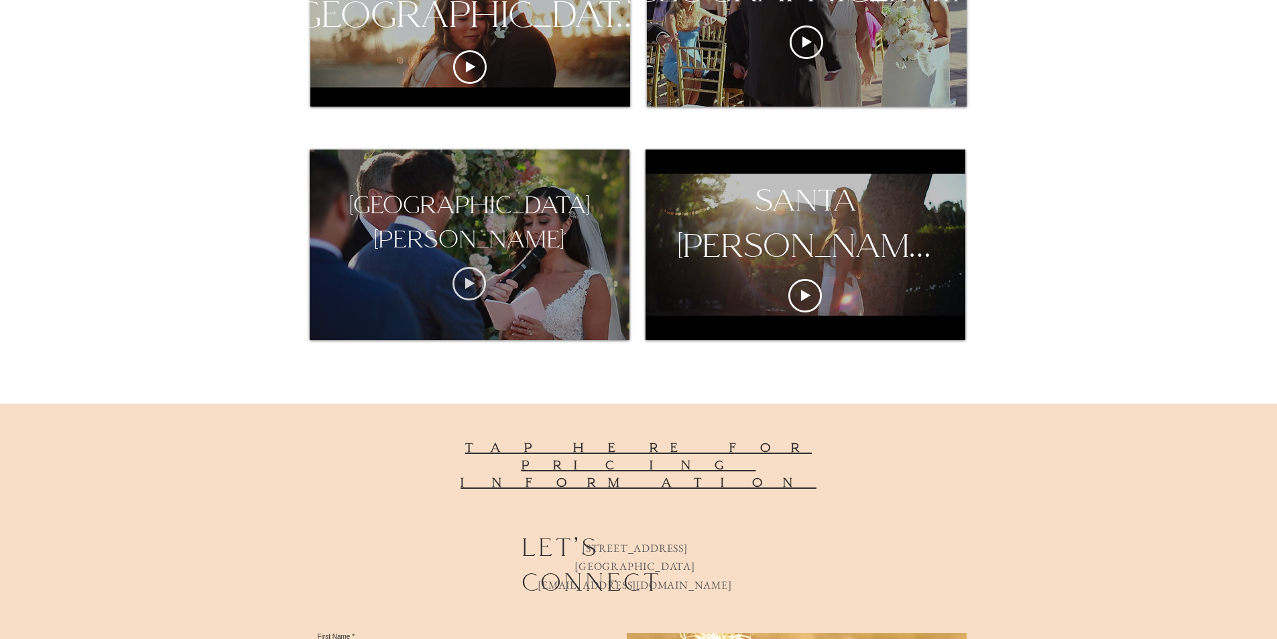
click at [460, 275] on icon "Play video" at bounding box center [469, 284] width 34 height 34
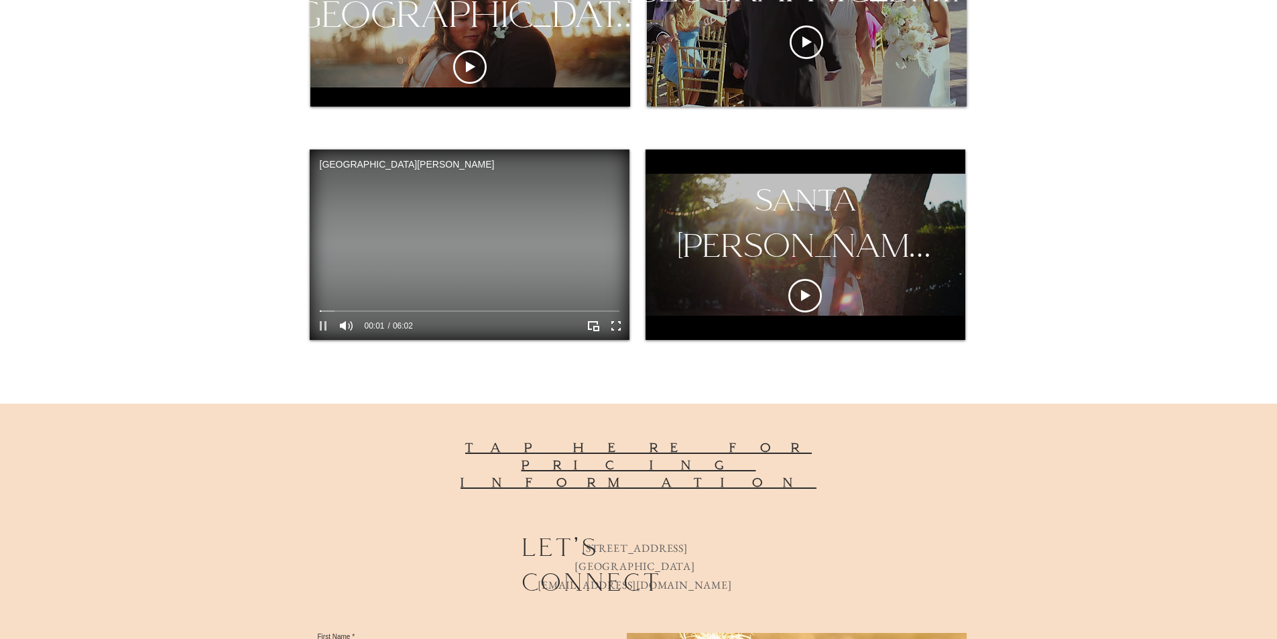
click at [314, 324] on icon "Pause" at bounding box center [322, 325] width 17 height 17
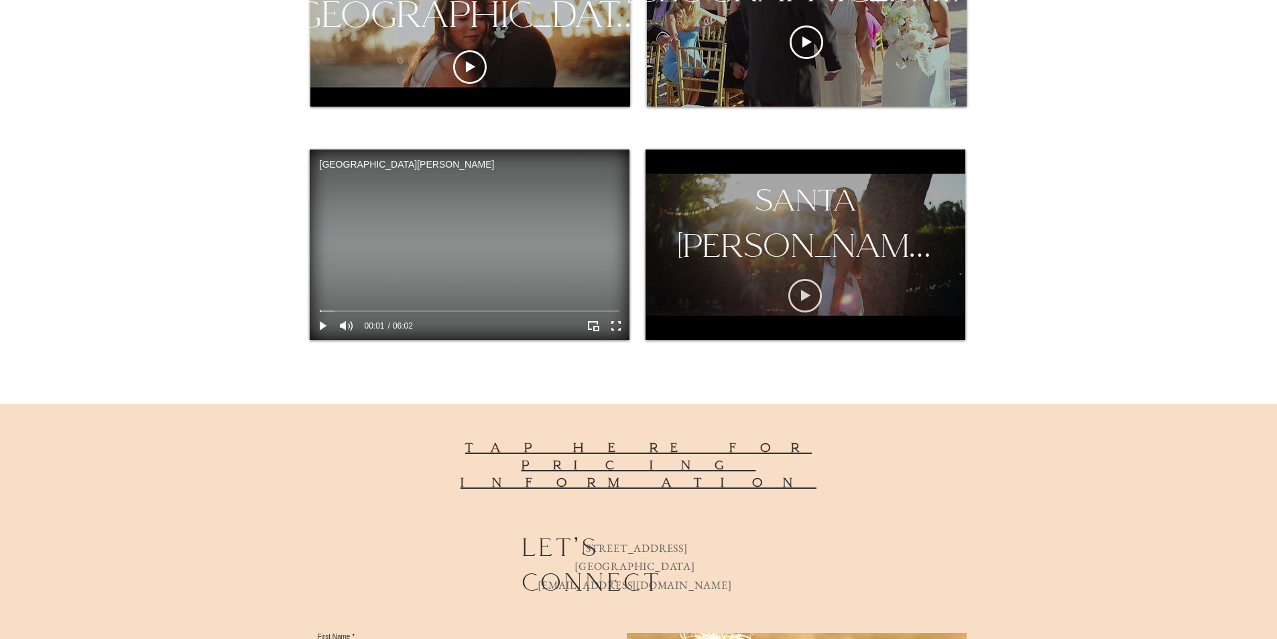
click at [789, 288] on icon "Play video" at bounding box center [805, 296] width 34 height 34
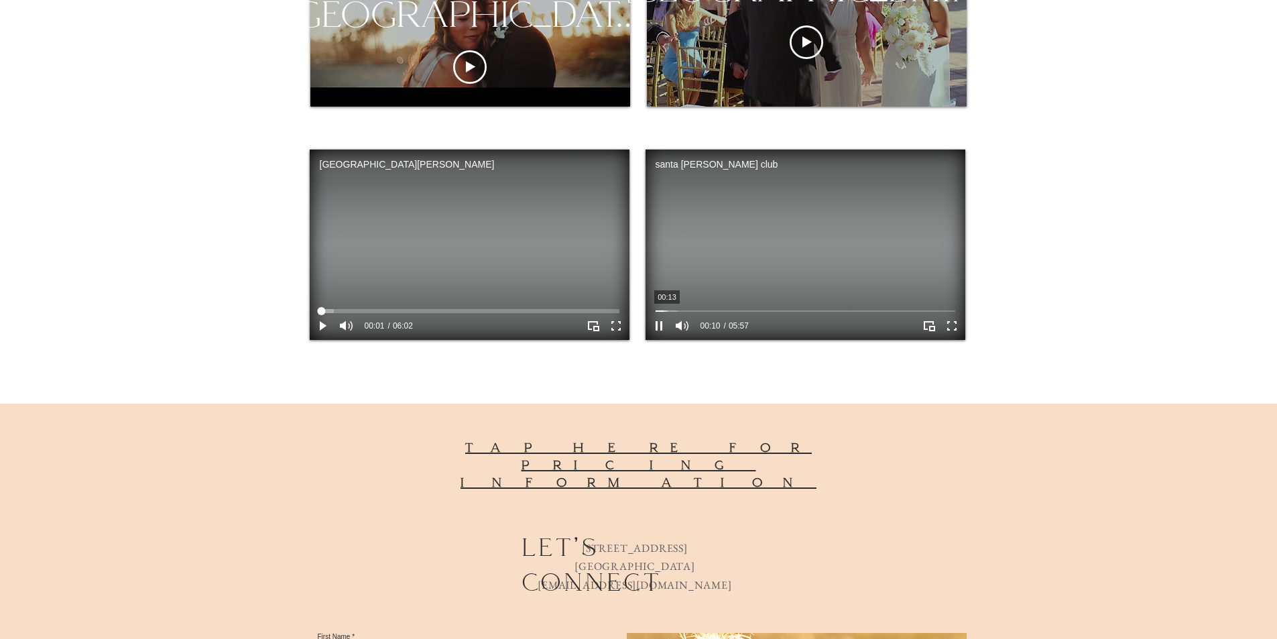
drag, startPoint x: 667, startPoint y: 310, endPoint x: 522, endPoint y: 310, distance: 144.8
click at [522, 310] on div "x Live montecito club Mute 00:00 00:00 montecito club x Live tuscan hills Mute …" at bounding box center [638, 241] width 1277 height 2098
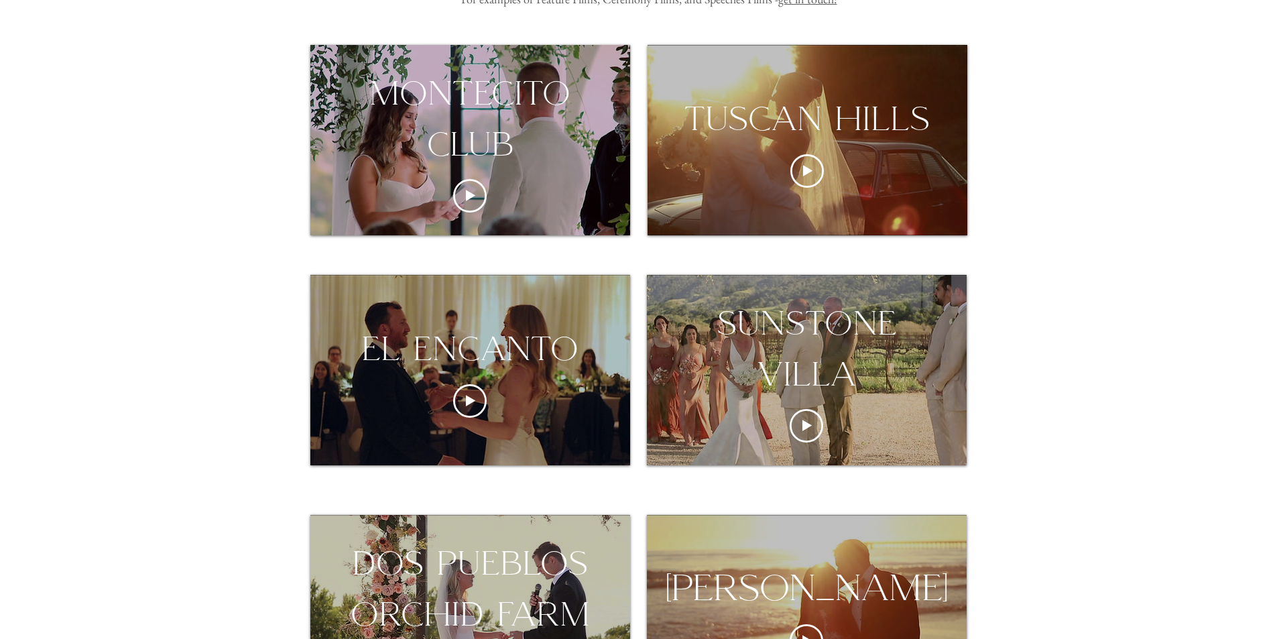
scroll to position [134, 0]
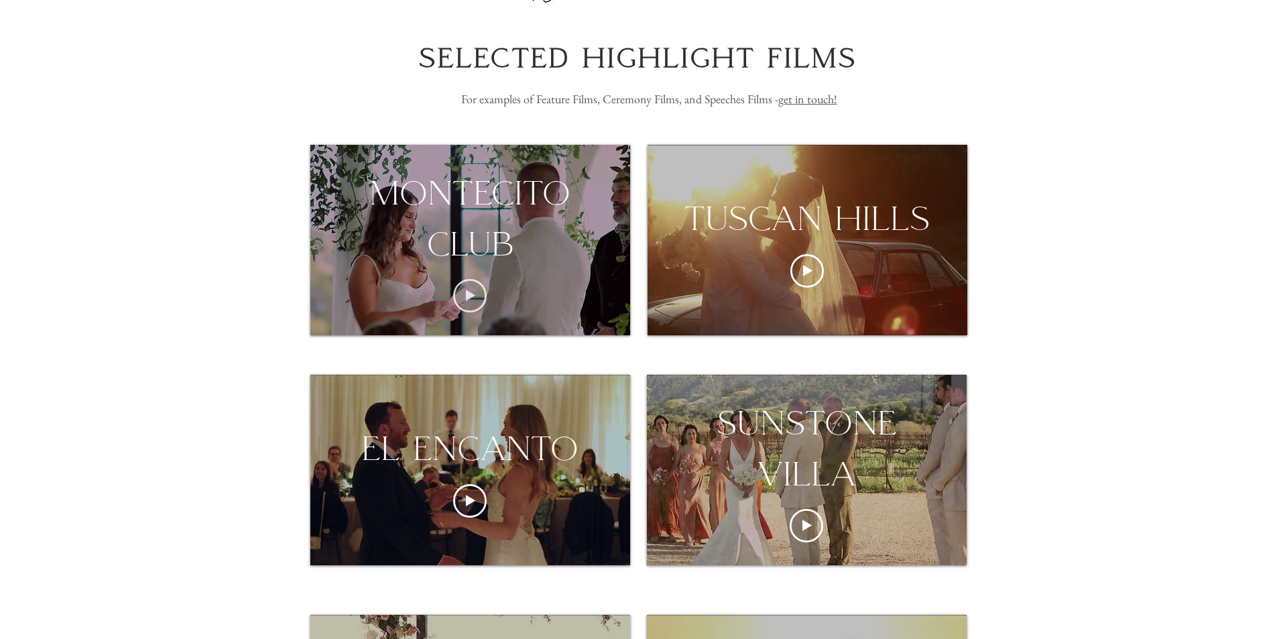
click at [479, 294] on icon "Play video" at bounding box center [470, 296] width 34 height 34
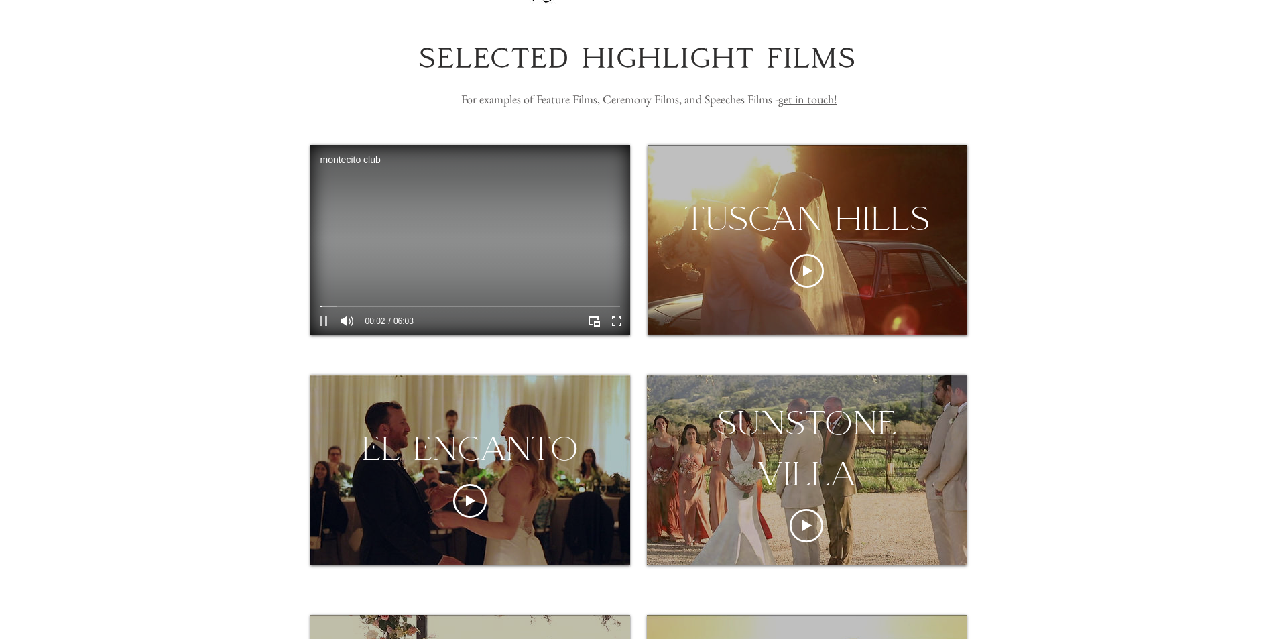
click at [328, 324] on icon "Pause" at bounding box center [323, 320] width 17 height 17
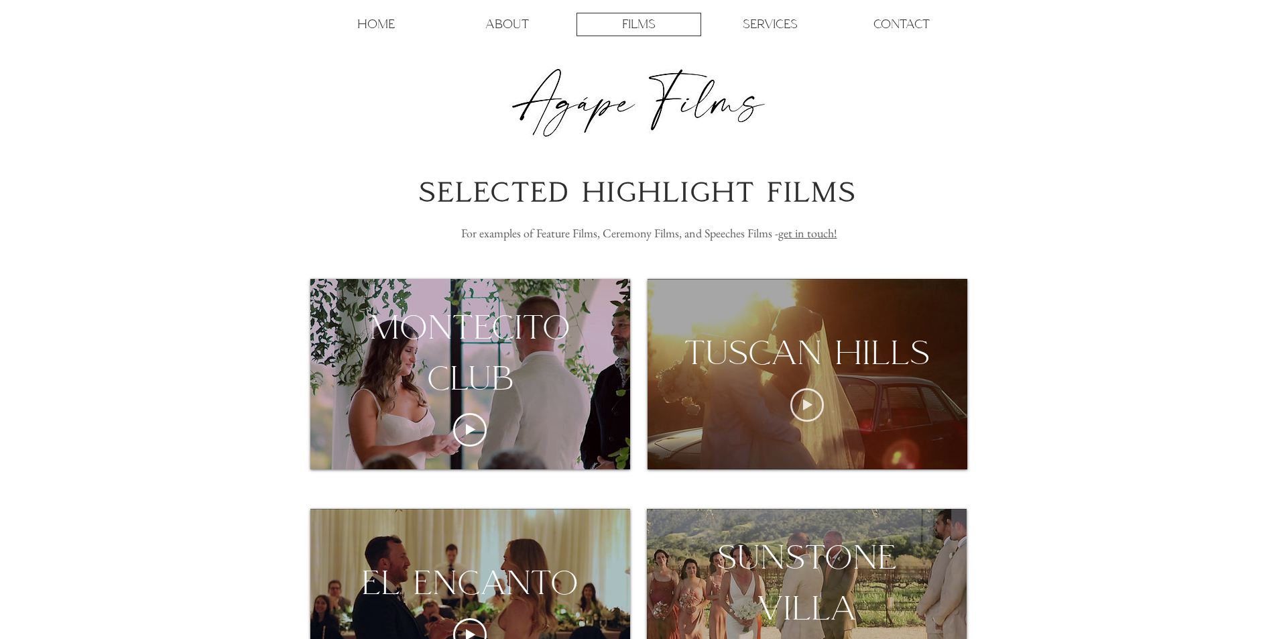
click at [801, 398] on icon "Play video" at bounding box center [807, 405] width 34 height 34
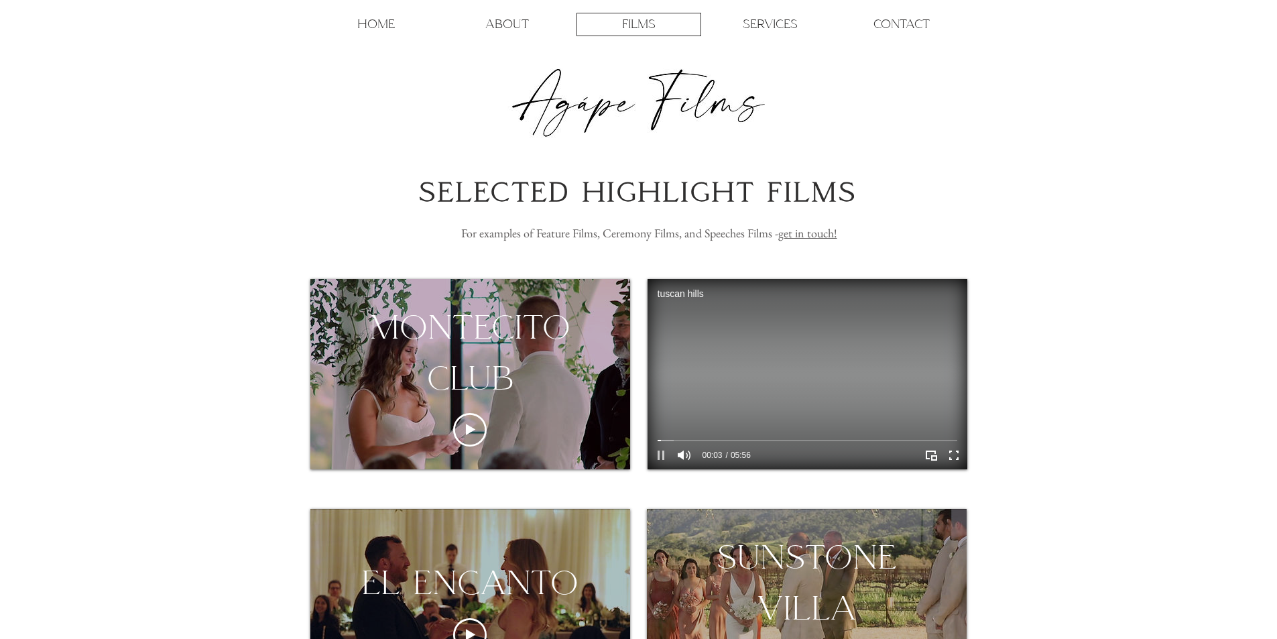
click at [666, 462] on icon "Pause" at bounding box center [660, 454] width 17 height 17
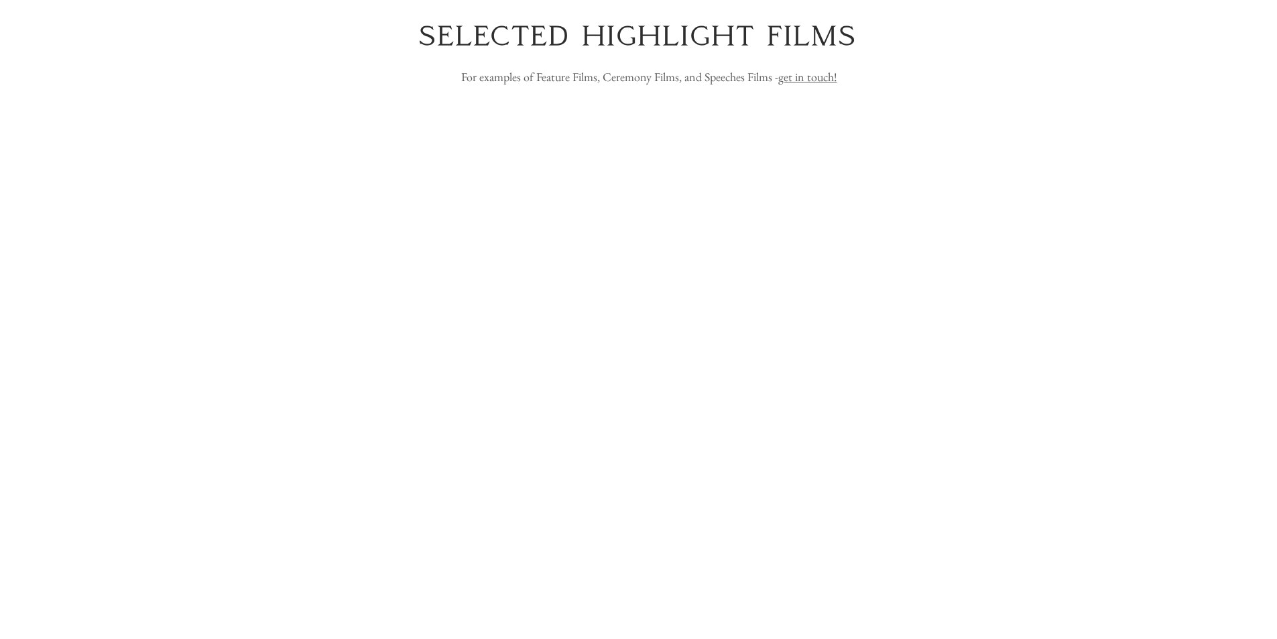
scroll to position [335, 0]
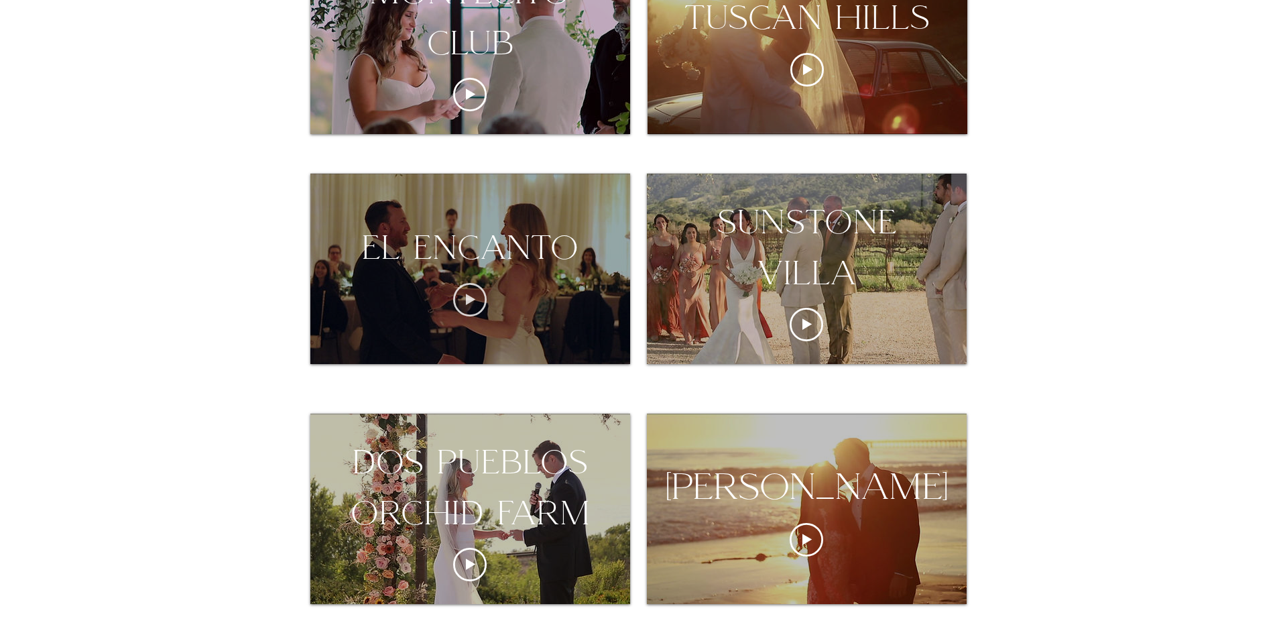
click at [479, 284] on icon "Play video" at bounding box center [470, 300] width 34 height 34
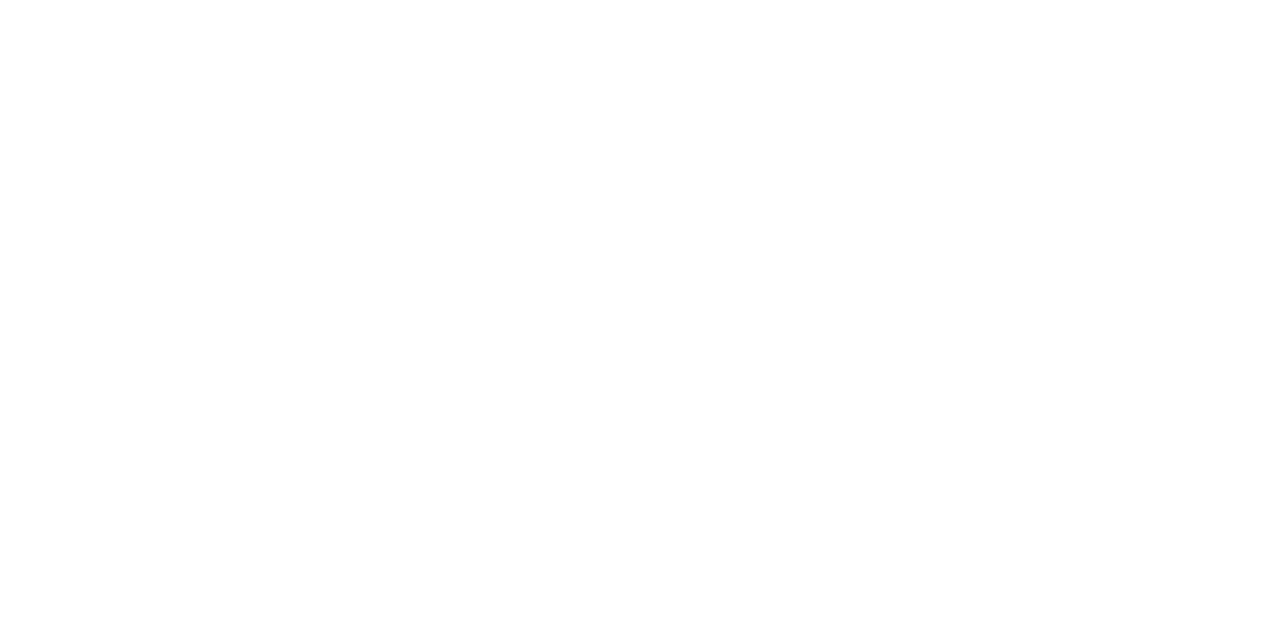
scroll to position [402, 0]
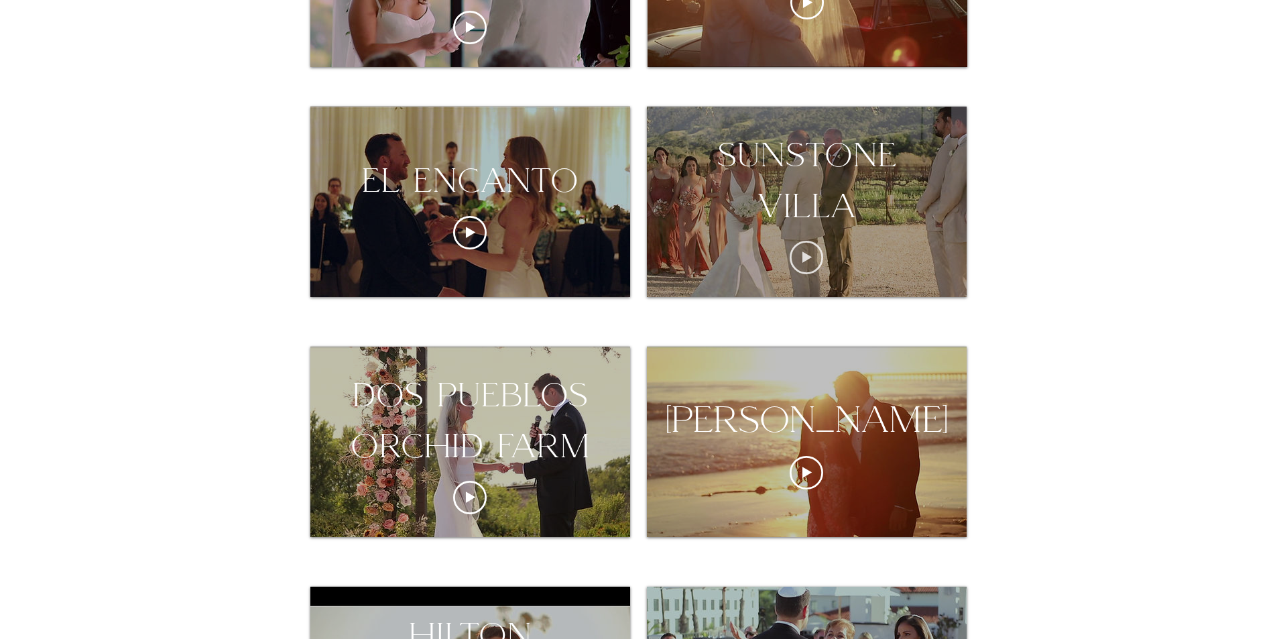
click at [808, 253] on icon "Play video" at bounding box center [807, 258] width 34 height 34
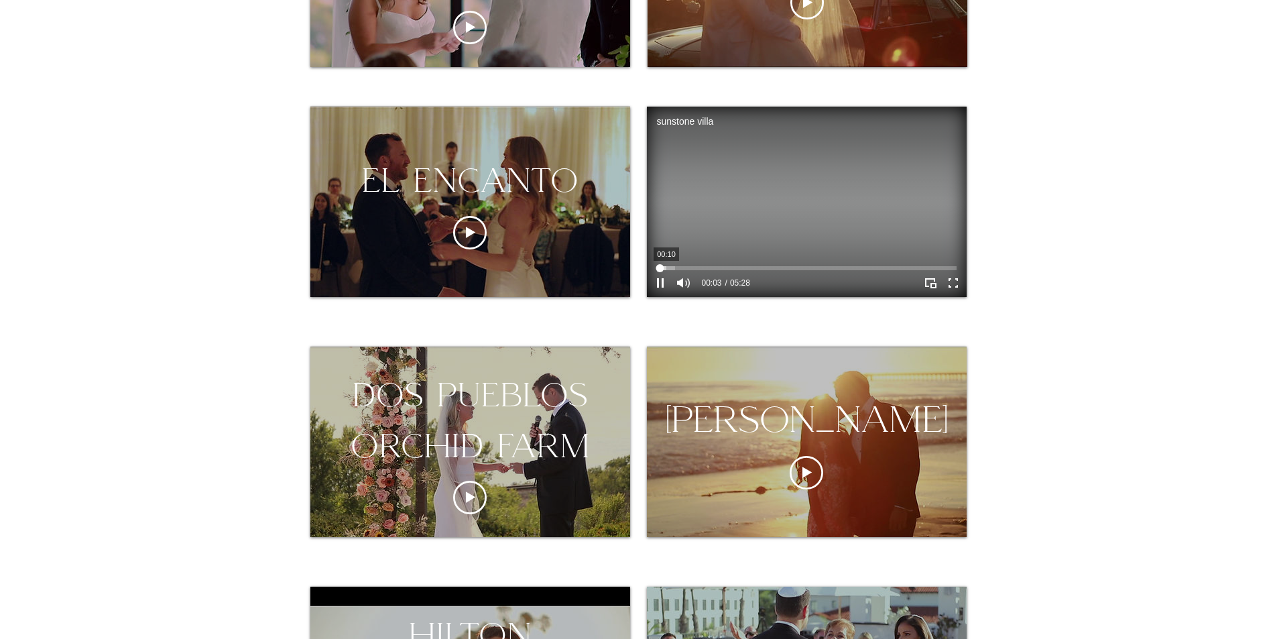
click at [666, 268] on div "sunstone villa Video Player" at bounding box center [807, 268] width 300 height 4
click at [674, 266] on div "sunstone villa Video Player" at bounding box center [807, 268] width 300 height 4
click at [688, 266] on div "sunstone villa Video Player" at bounding box center [807, 268] width 300 height 4
click at [739, 266] on div "sunstone villa Video Player" at bounding box center [807, 268] width 300 height 4
click at [902, 267] on div "sunstone villa Video Player" at bounding box center [807, 268] width 300 height 4
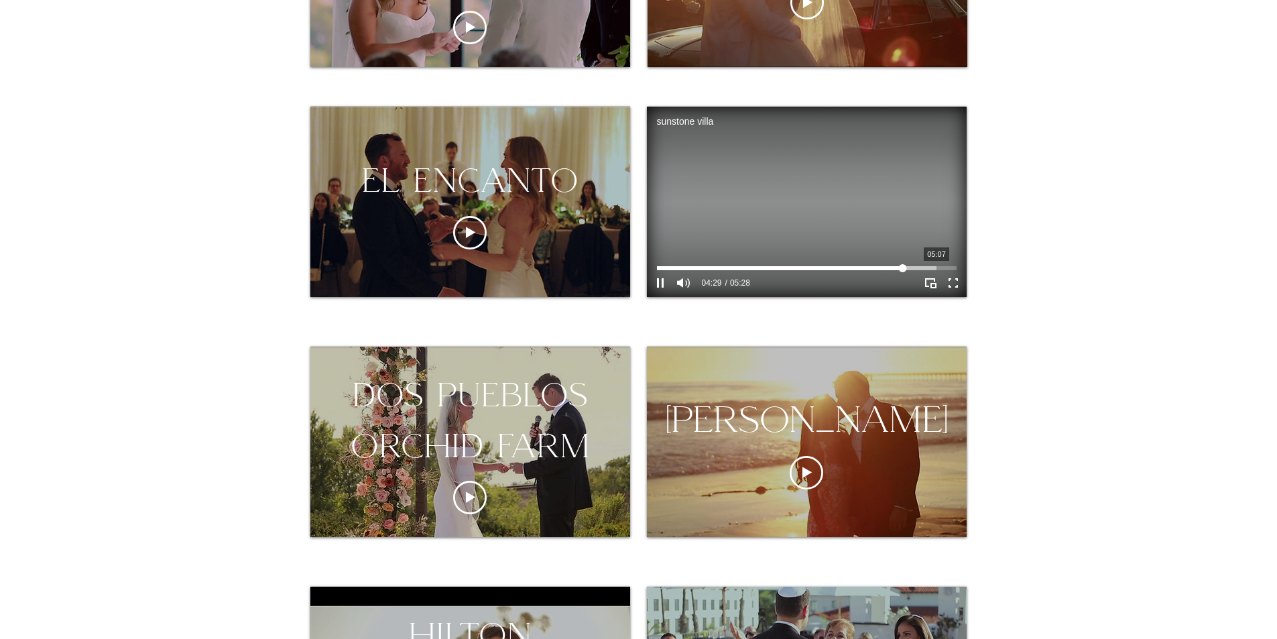
click at [936, 263] on div "sunstone villa Video Player" at bounding box center [807, 268] width 300 height 11
click at [944, 263] on div "sunstone villa Video Player" at bounding box center [807, 268] width 300 height 11
click at [941, 269] on div "sunstone villa Video Player" at bounding box center [807, 268] width 300 height 4
click at [934, 266] on div "sunstone villa Video Player" at bounding box center [807, 268] width 300 height 4
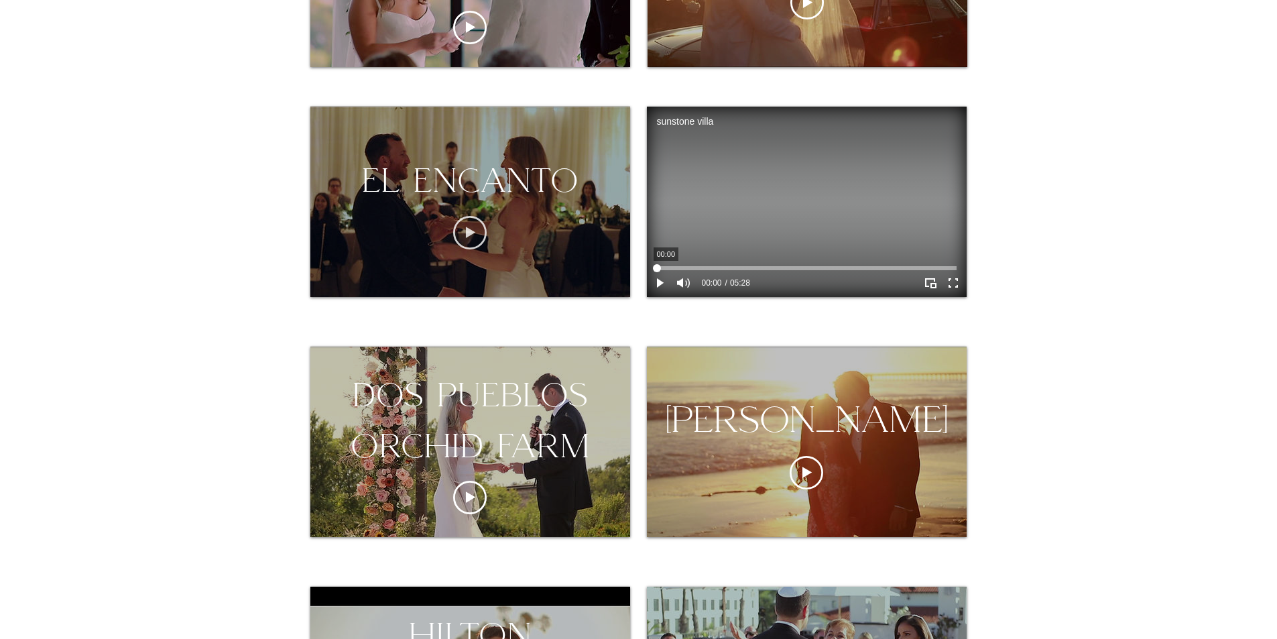
drag, startPoint x: 921, startPoint y: 267, endPoint x: 463, endPoint y: 244, distance: 458.4
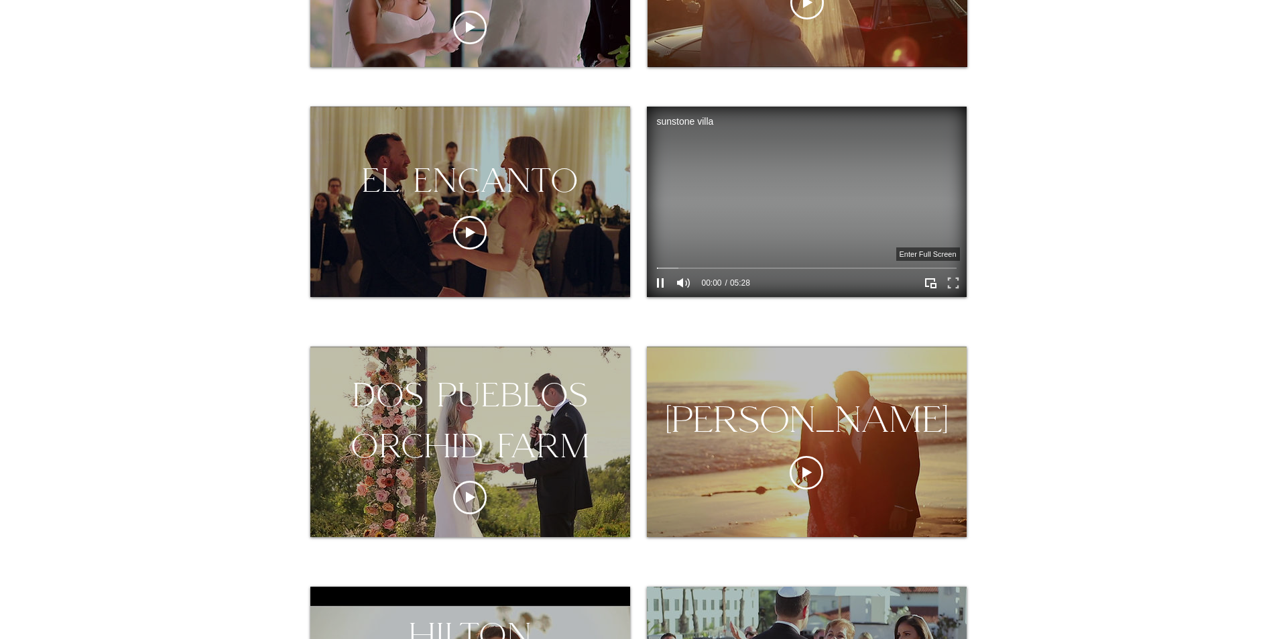
click at [948, 288] on icon "Enter full screen" at bounding box center [952, 283] width 11 height 11
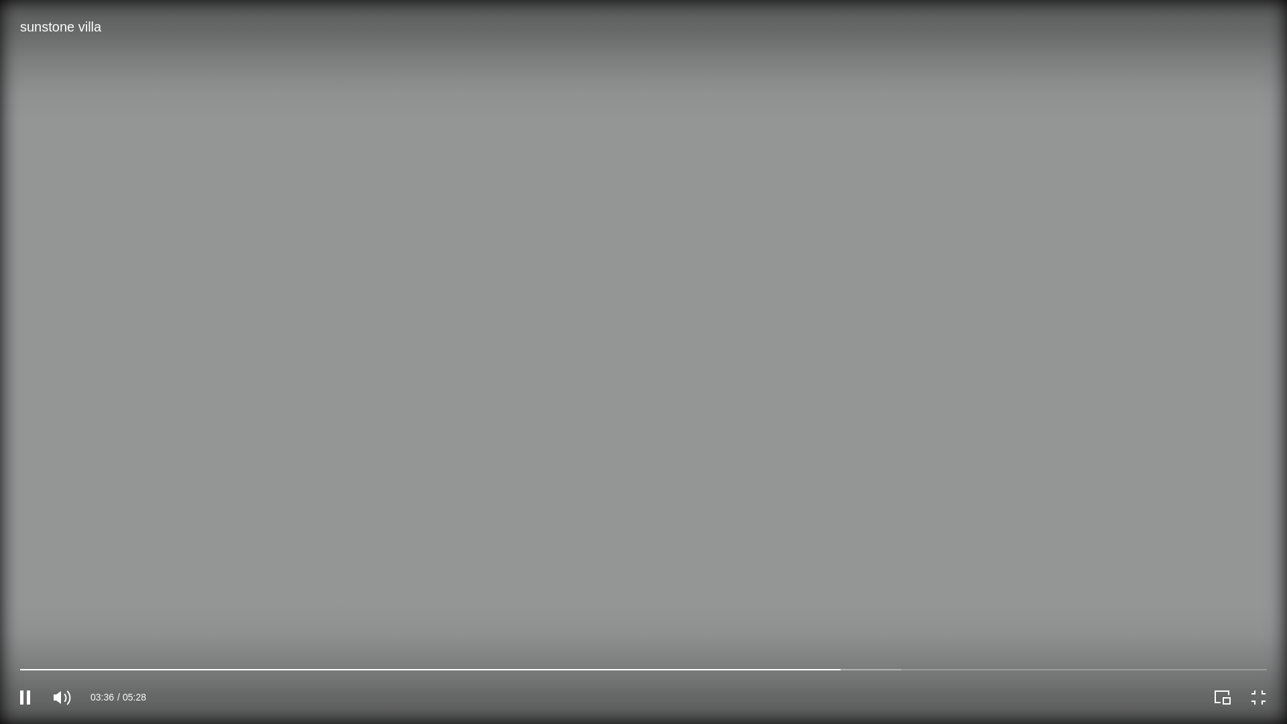
click at [1247, 638] on button "Exit full screen" at bounding box center [1258, 697] width 23 height 23
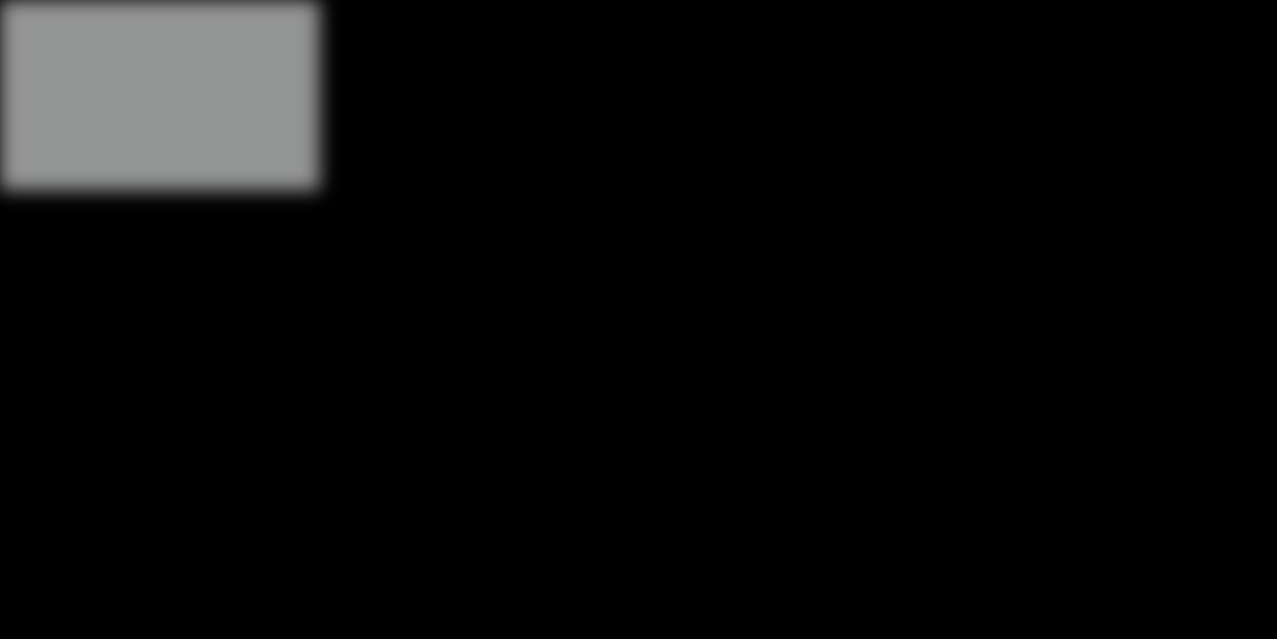
scroll to position [335, 0]
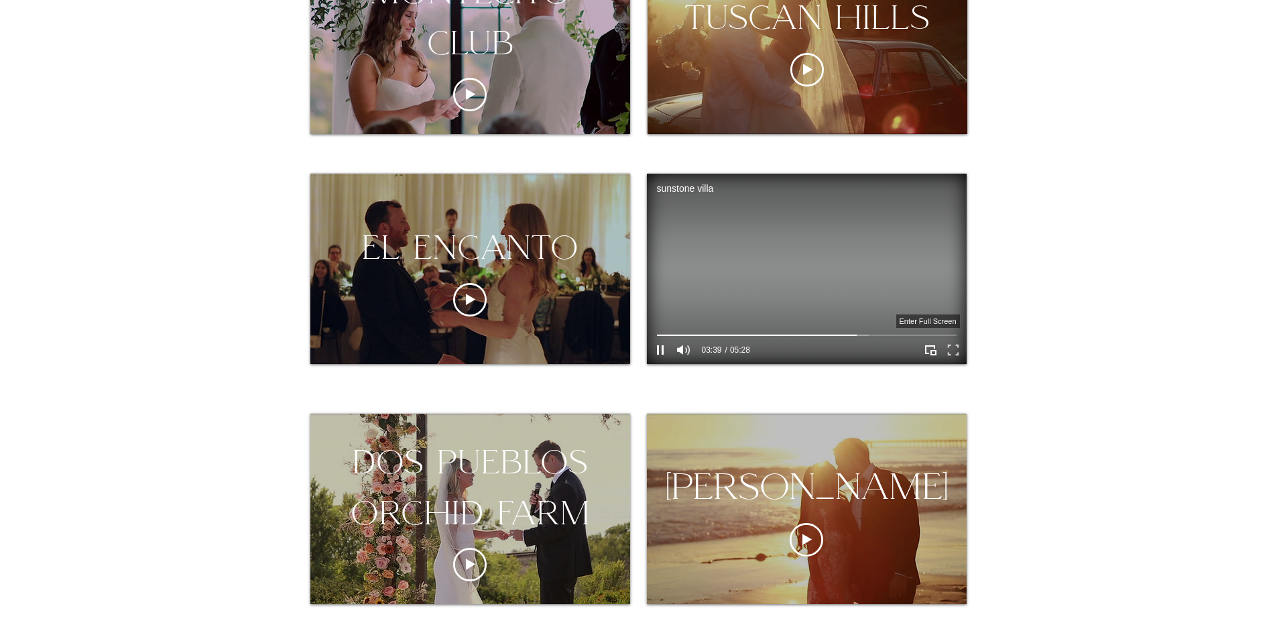
click at [955, 352] on icon "Enter full screen" at bounding box center [952, 350] width 21 height 21
click at [656, 349] on icon "Pause" at bounding box center [660, 349] width 17 height 17
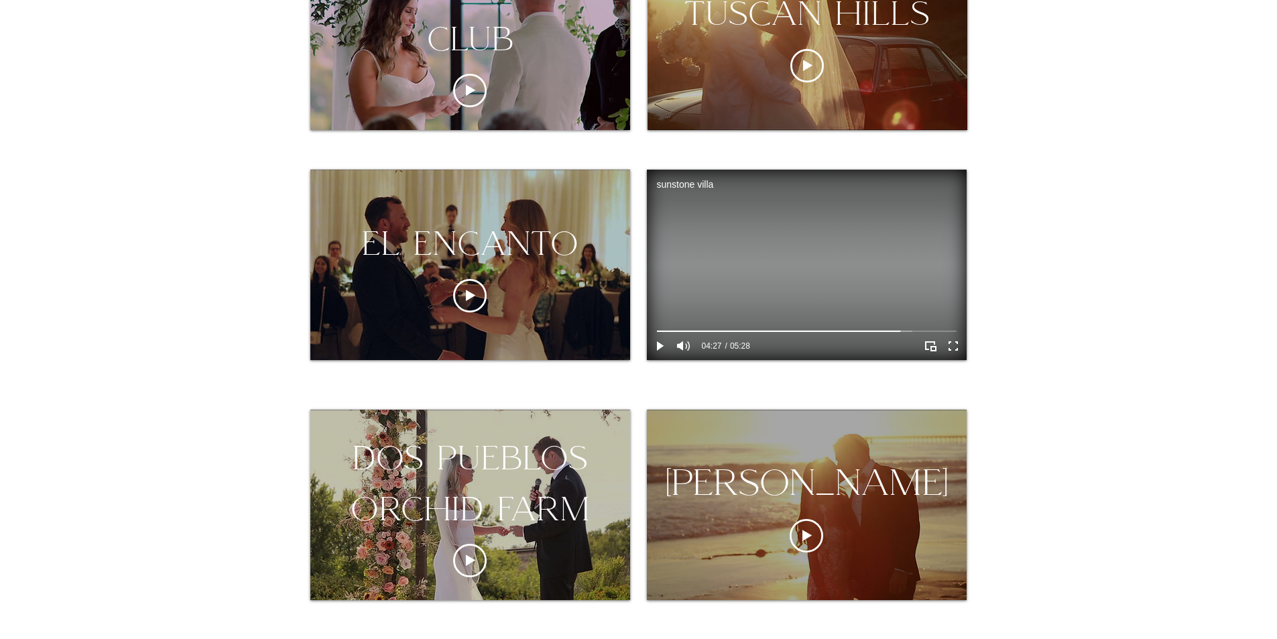
scroll to position [536, 0]
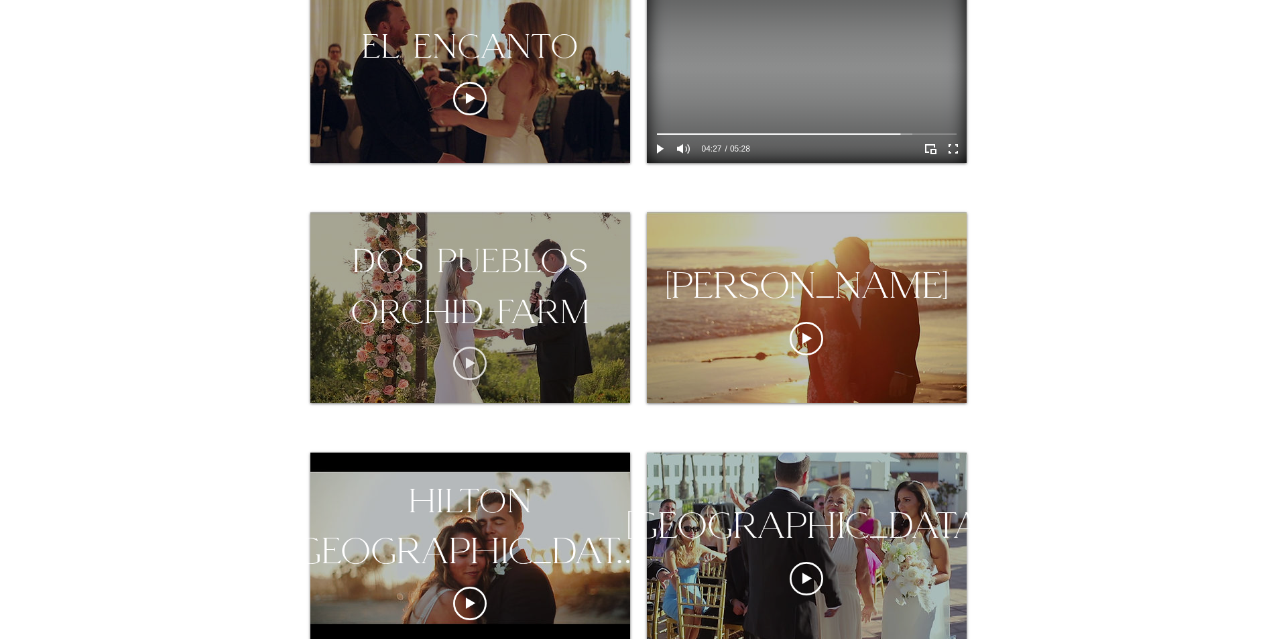
click at [458, 367] on icon "Play video" at bounding box center [470, 364] width 34 height 34
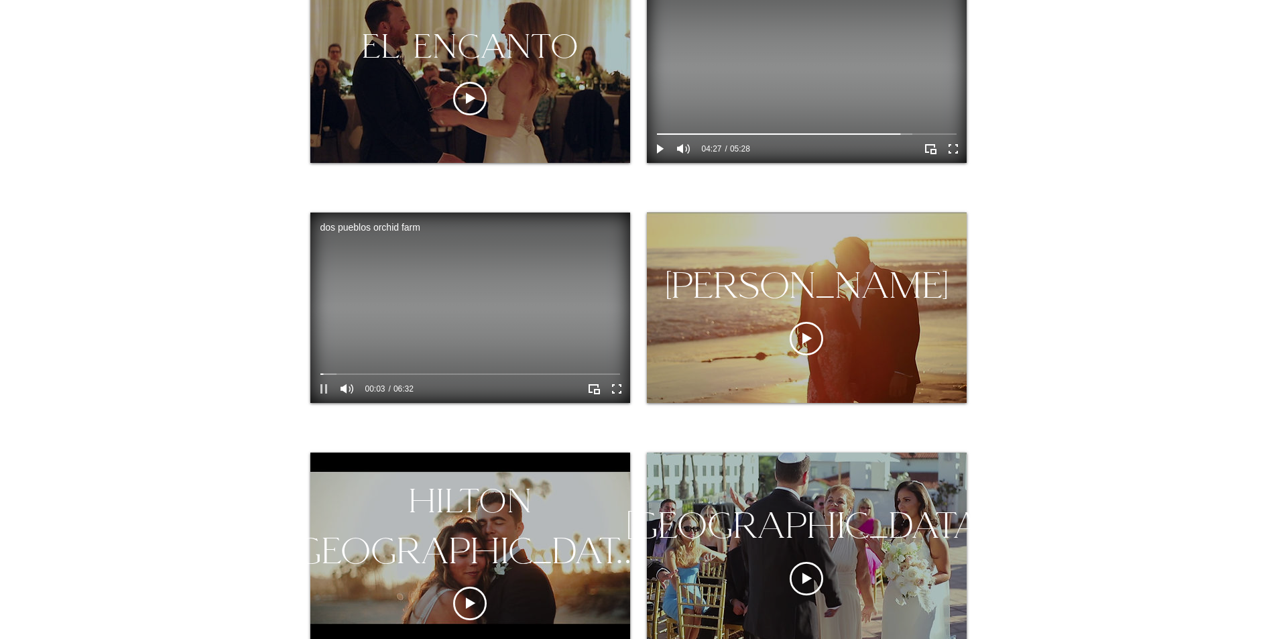
click at [320, 390] on icon "Pause" at bounding box center [323, 388] width 17 height 17
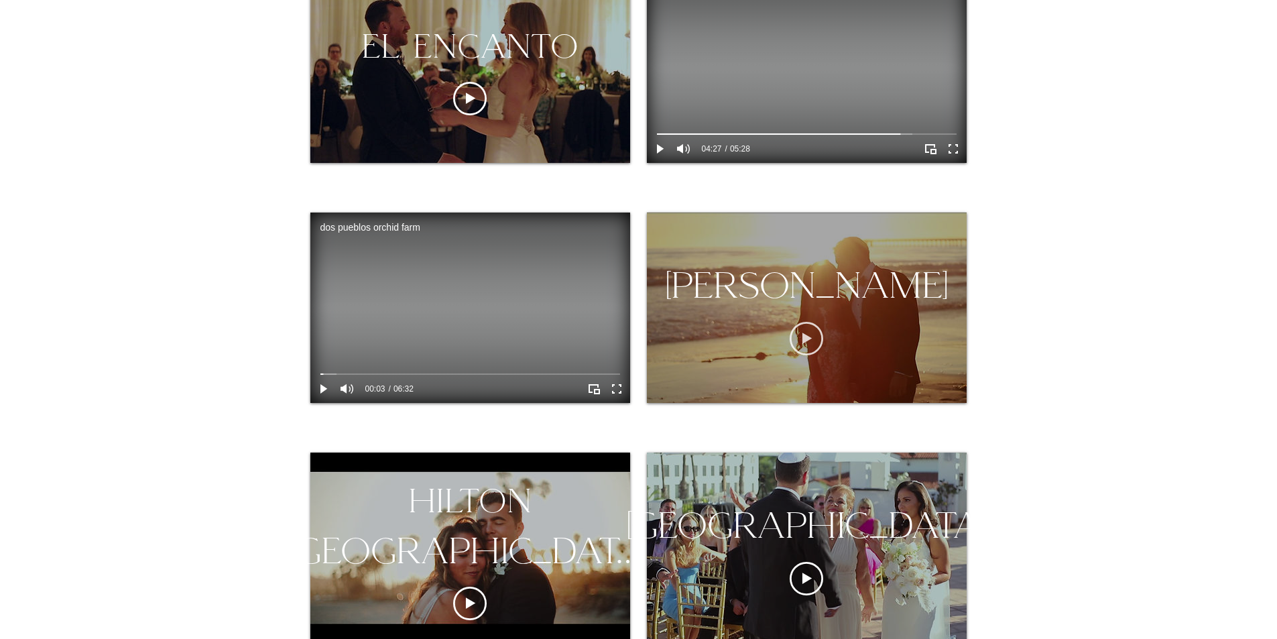
click at [815, 355] on icon "Play video" at bounding box center [807, 339] width 34 height 34
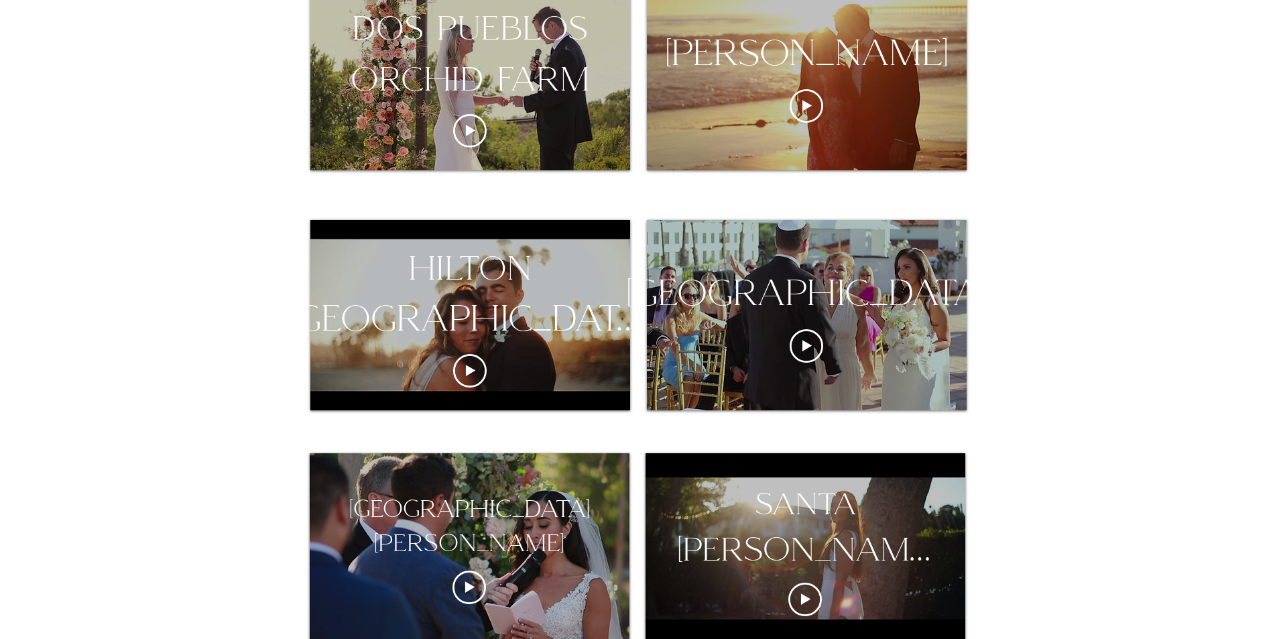
scroll to position [804, 0]
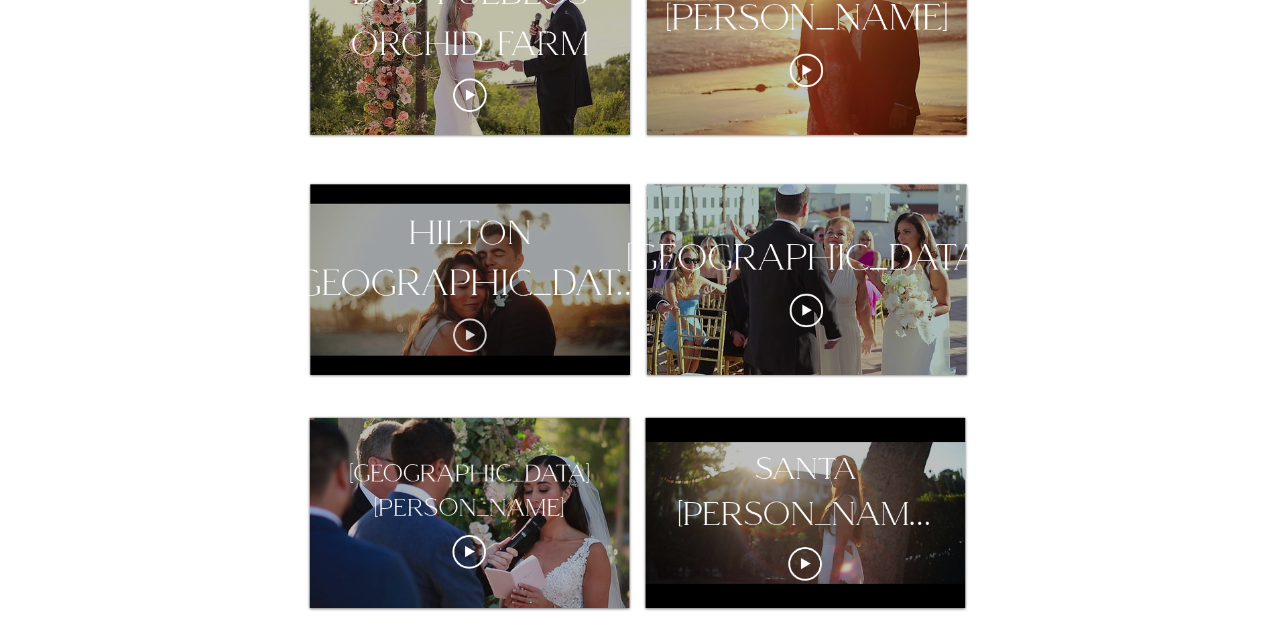
click at [476, 324] on icon "Play video" at bounding box center [470, 335] width 34 height 34
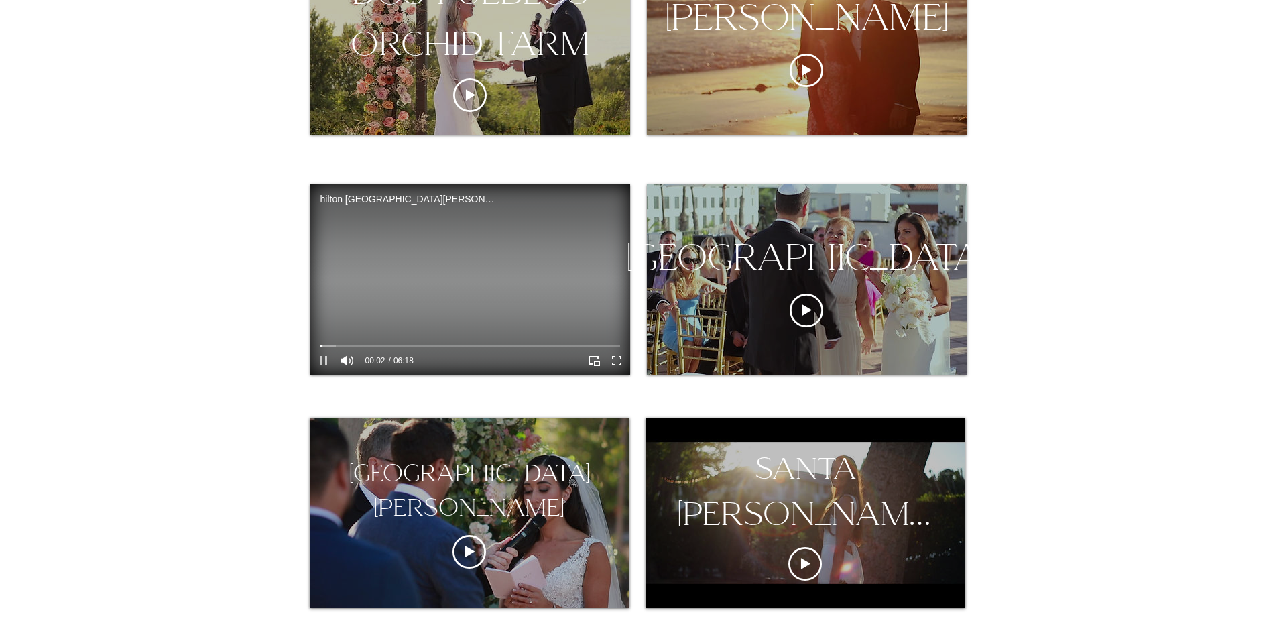
click at [327, 359] on icon "Pause" at bounding box center [323, 360] width 17 height 17
